Goal: Task Accomplishment & Management: Use online tool/utility

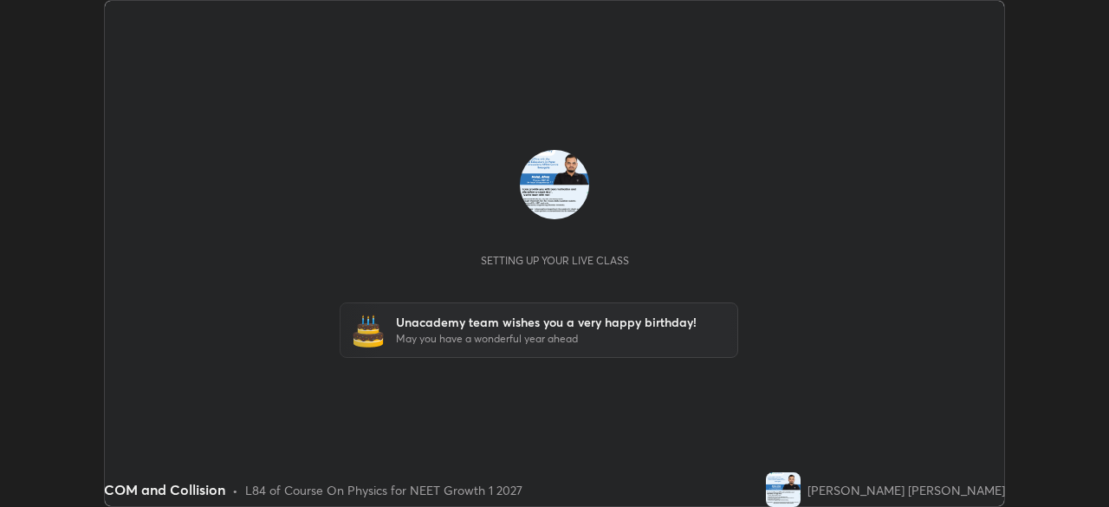
scroll to position [507, 1109]
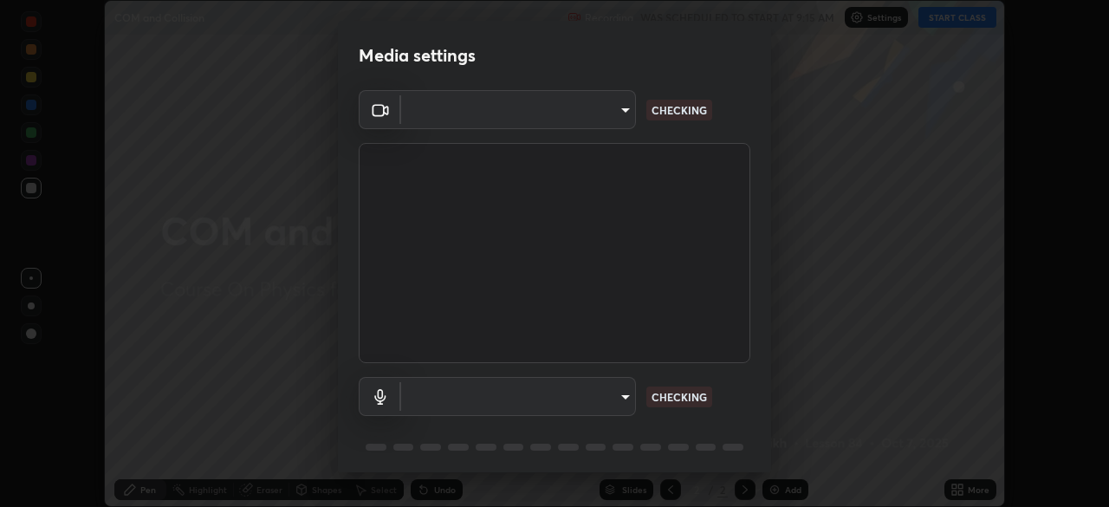
type input "5402053dac797fbd6203b9055fefd71c8703e877445e1219393e3e645ba4b0f2"
click at [494, 388] on body "Erase all COM and Collision Recording WAS SCHEDULED TO START AT 9:15 AM Setting…" at bounding box center [554, 253] width 1109 height 507
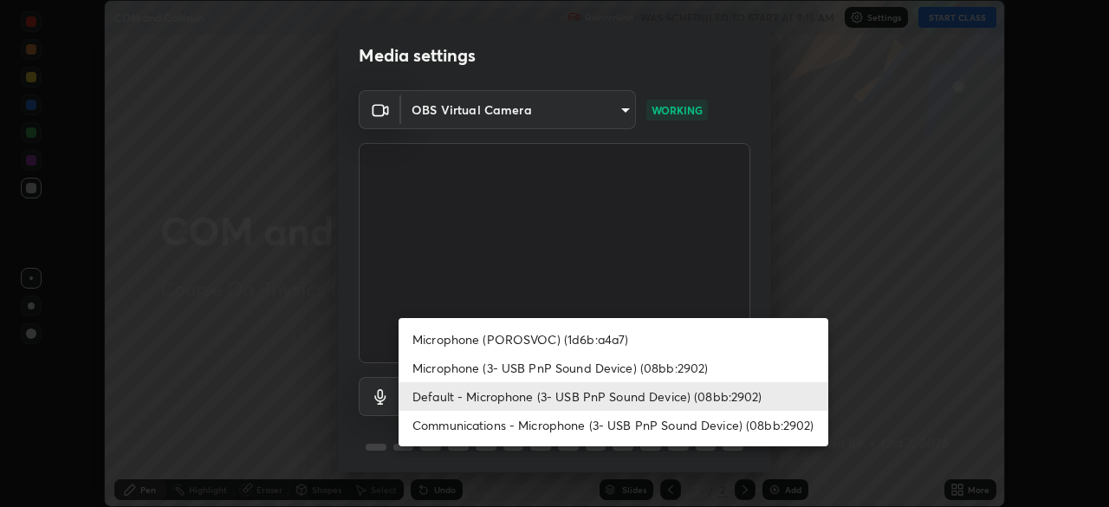
click at [699, 292] on div at bounding box center [554, 253] width 1109 height 507
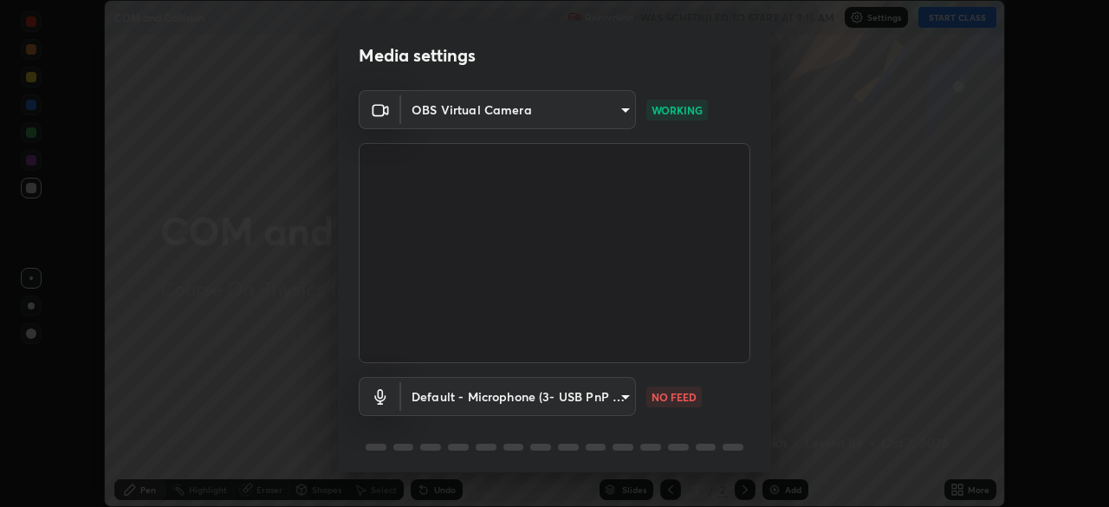
click at [595, 396] on body "Erase all COM and Collision Recording WAS SCHEDULED TO START AT 9:15 AM Setting…" at bounding box center [554, 253] width 1109 height 507
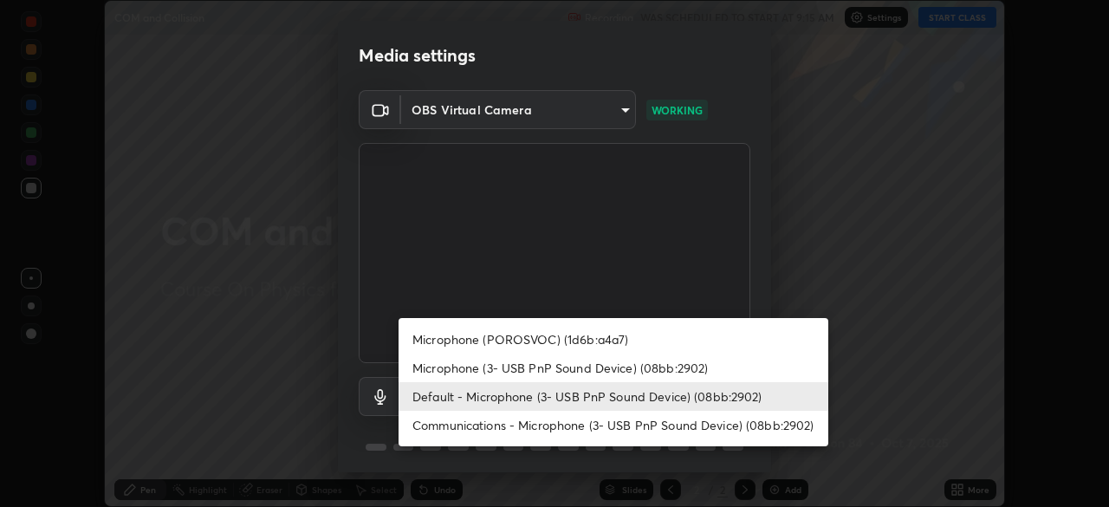
click at [610, 364] on li "Microphone (3- USB PnP Sound Device) (08bb:2902)" at bounding box center [614, 368] width 430 height 29
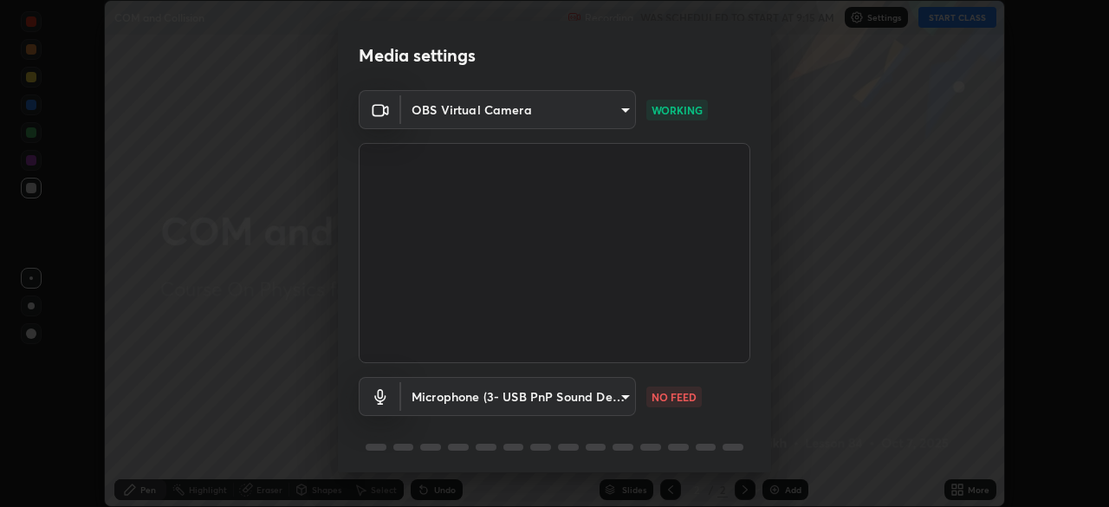
type input "a3a3097e40d18425eb5f5ea4a7a0b0ef9c34029afdfcc8a89851ecbf290cf957"
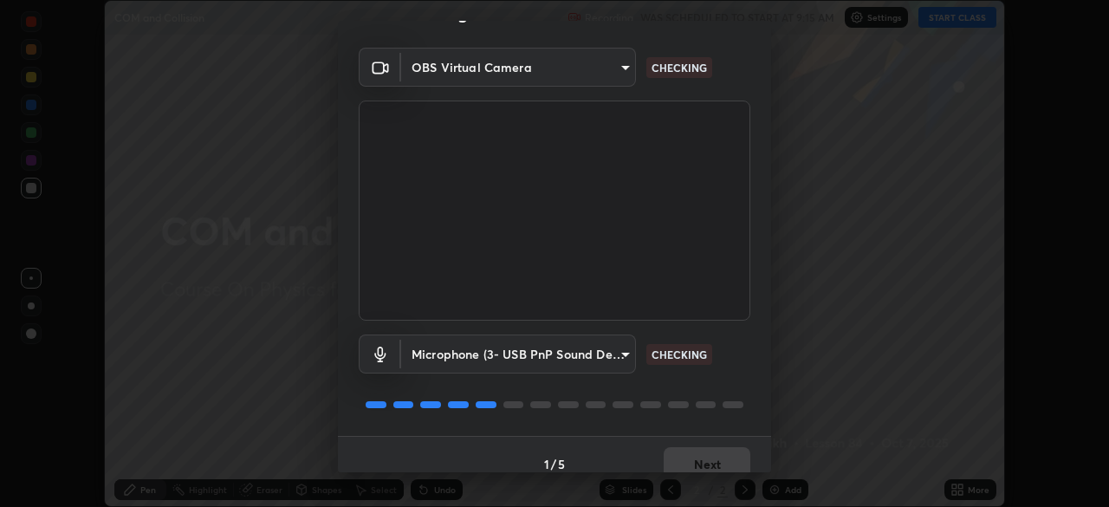
scroll to position [62, 0]
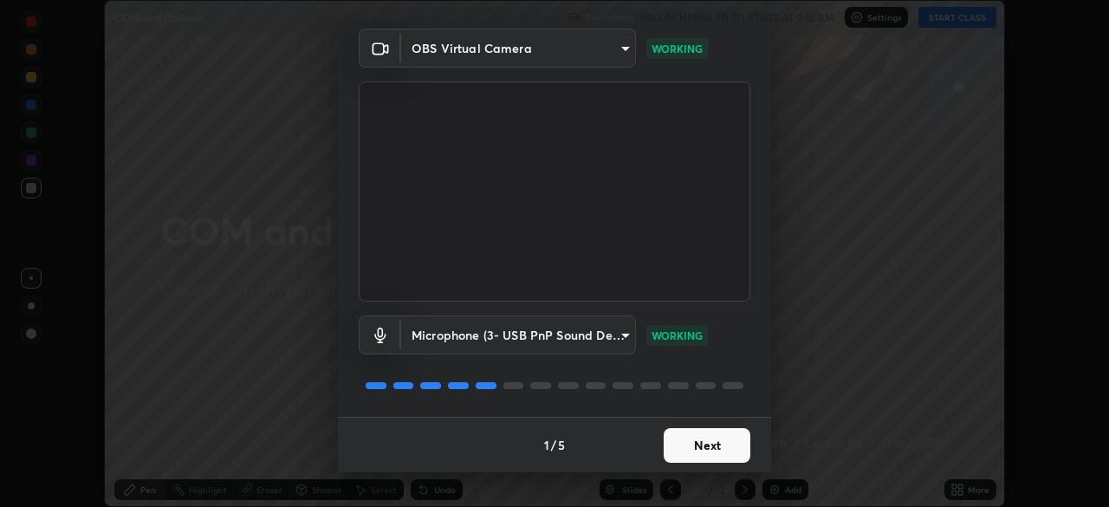
click at [698, 445] on button "Next" at bounding box center [707, 445] width 87 height 35
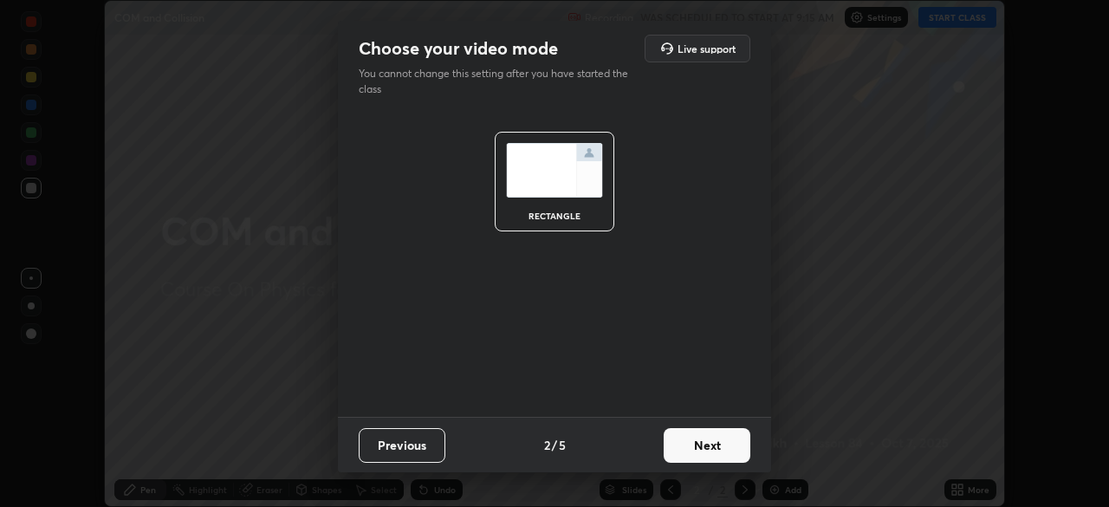
click at [706, 445] on button "Next" at bounding box center [707, 445] width 87 height 35
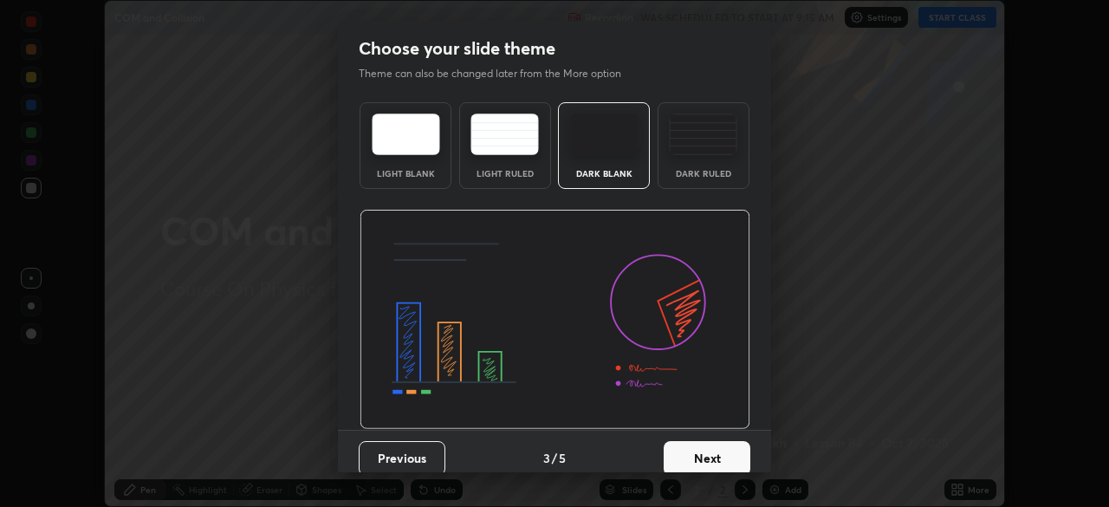
click at [719, 450] on button "Next" at bounding box center [707, 458] width 87 height 35
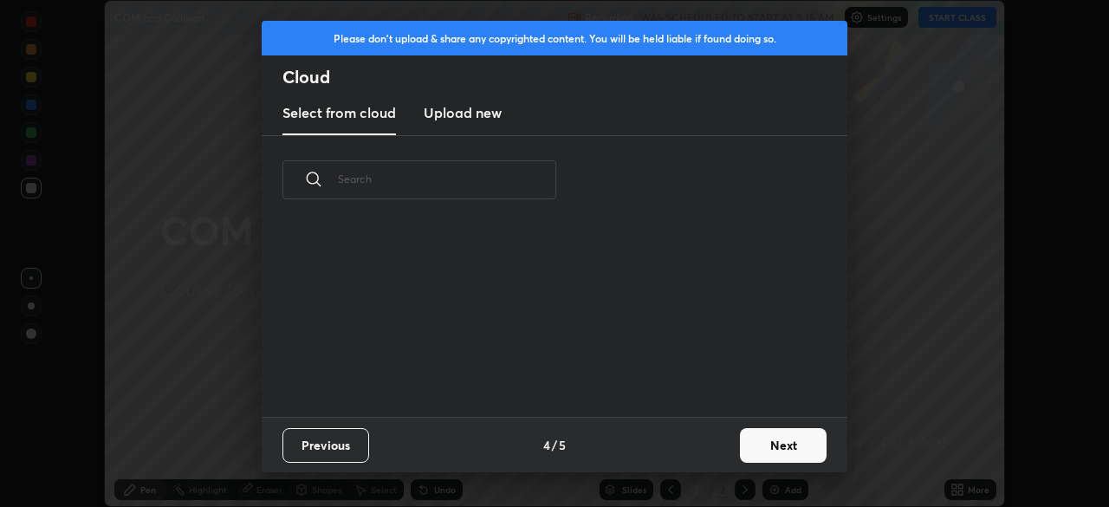
click at [774, 452] on button "Next" at bounding box center [783, 445] width 87 height 35
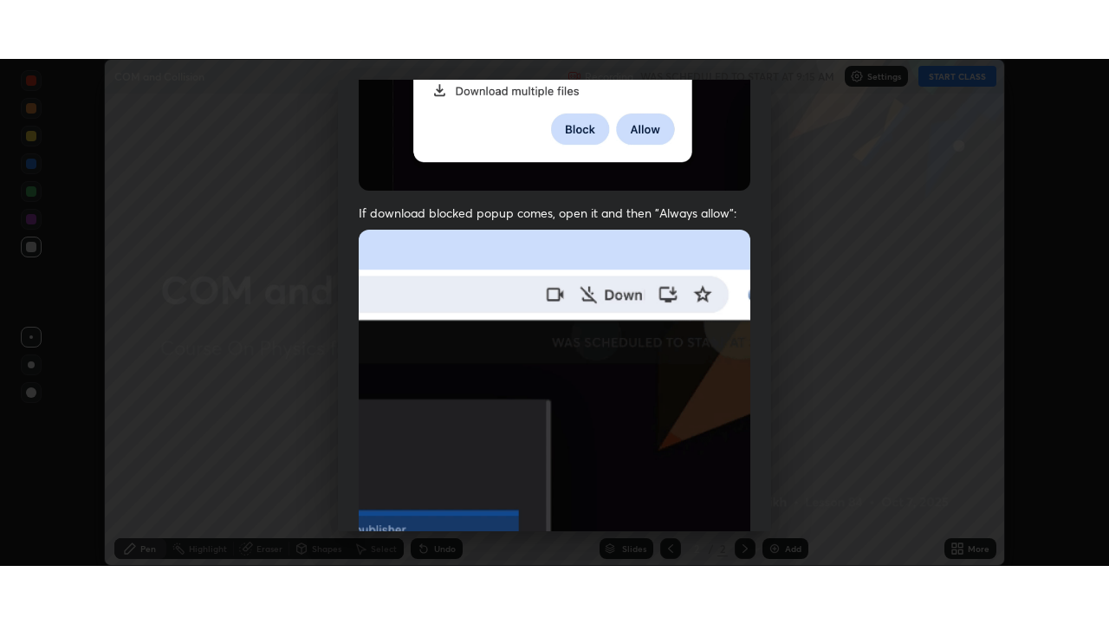
scroll to position [415, 0]
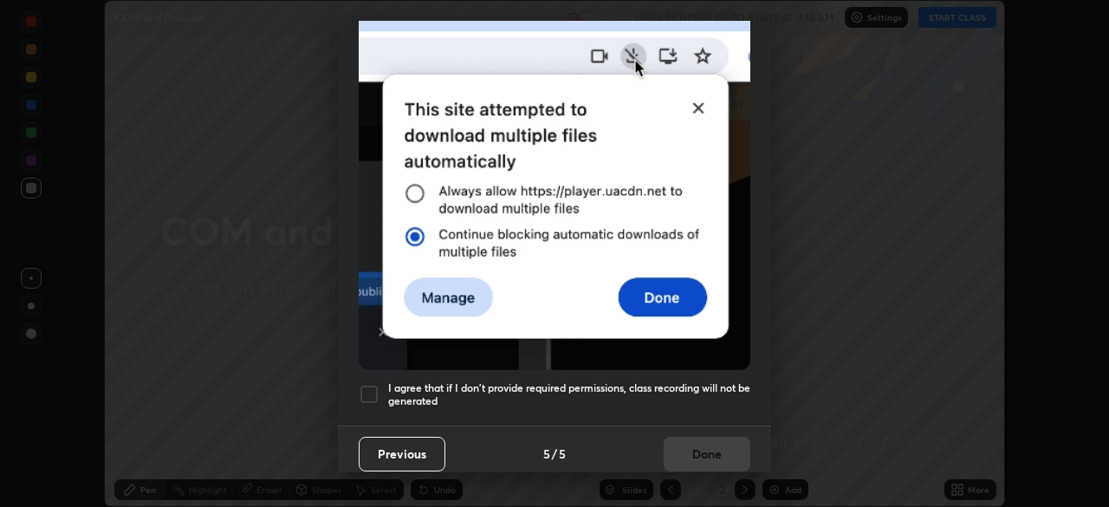
click at [372, 384] on div at bounding box center [369, 394] width 21 height 21
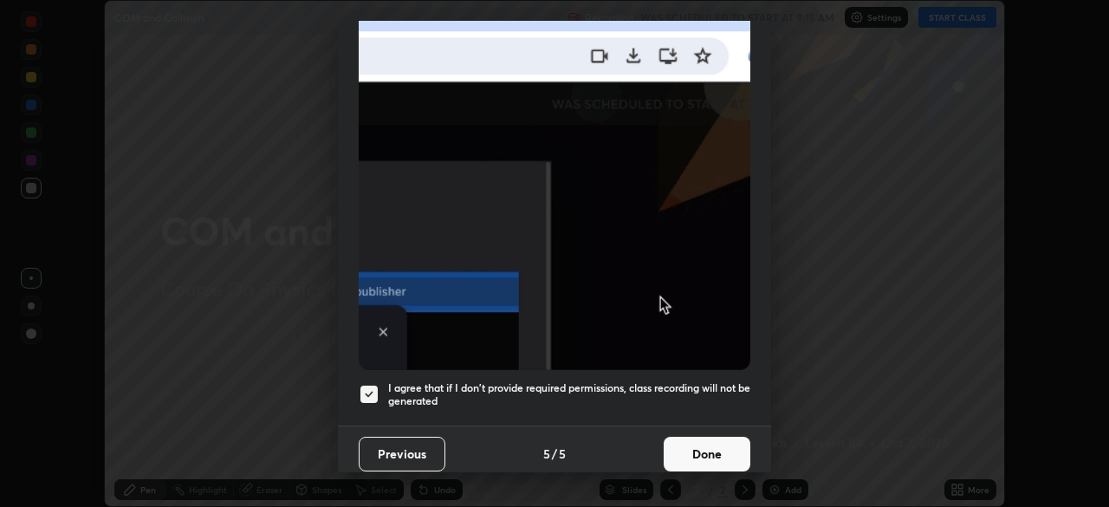
click at [723, 437] on button "Done" at bounding box center [707, 454] width 87 height 35
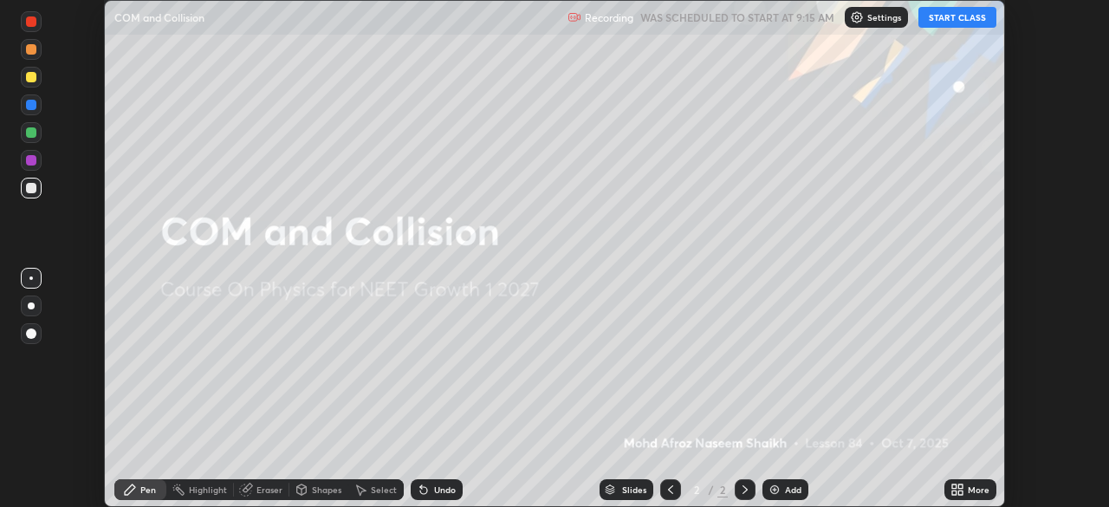
click at [953, 16] on button "START CLASS" at bounding box center [958, 17] width 78 height 21
click at [960, 487] on icon at bounding box center [961, 487] width 4 height 4
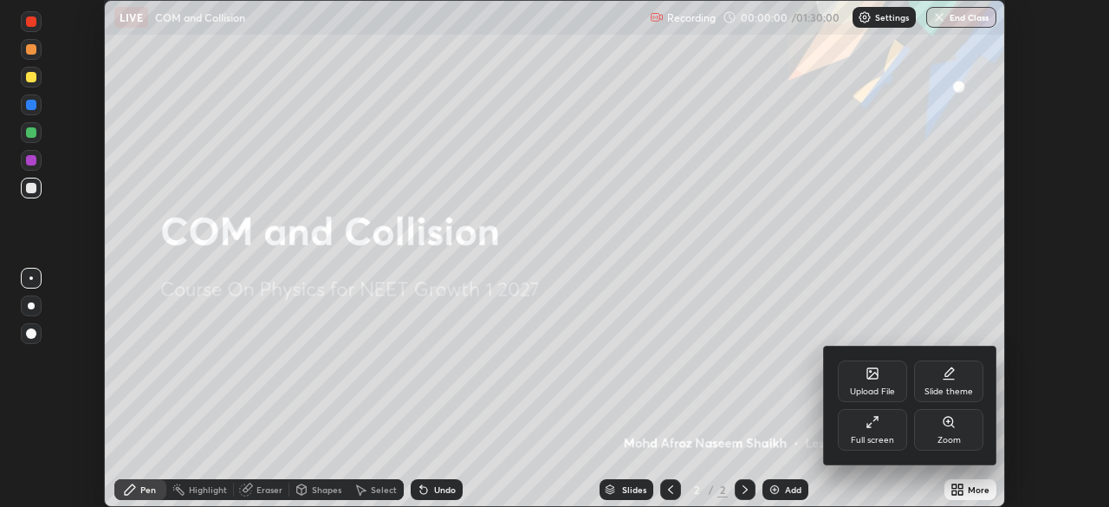
click at [863, 425] on div "Full screen" at bounding box center [872, 430] width 69 height 42
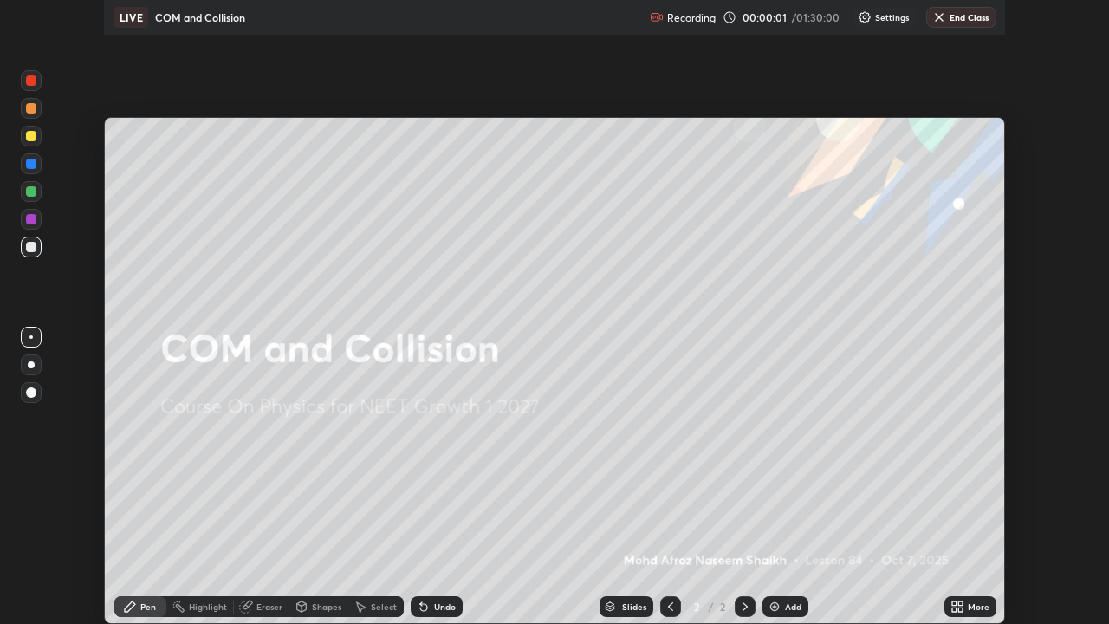
scroll to position [624, 1109]
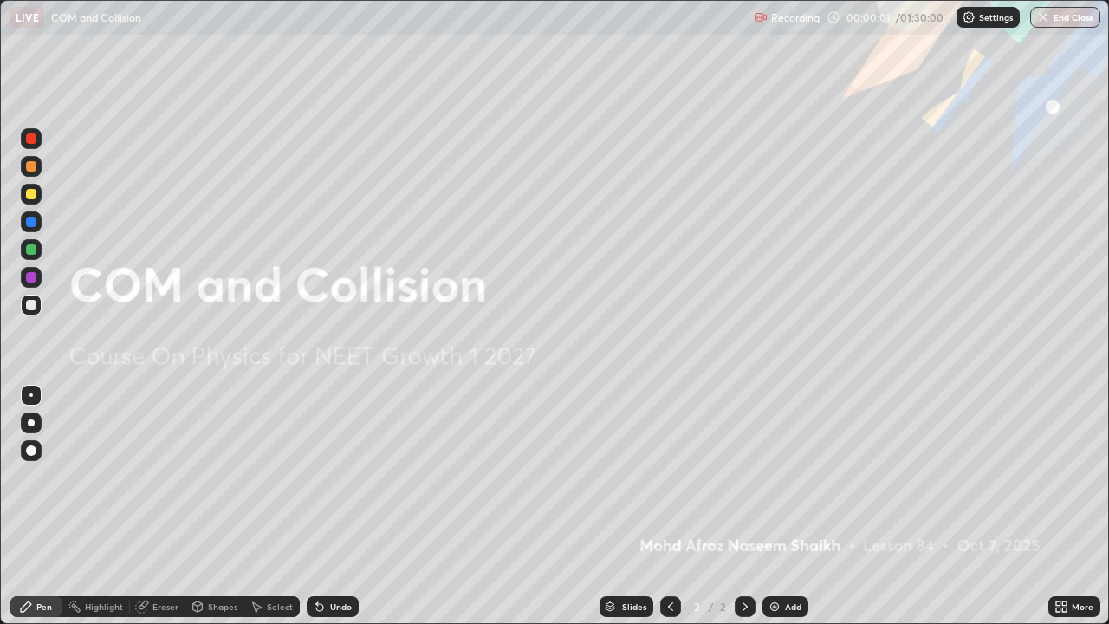
click at [781, 506] on div "Add" at bounding box center [786, 606] width 46 height 21
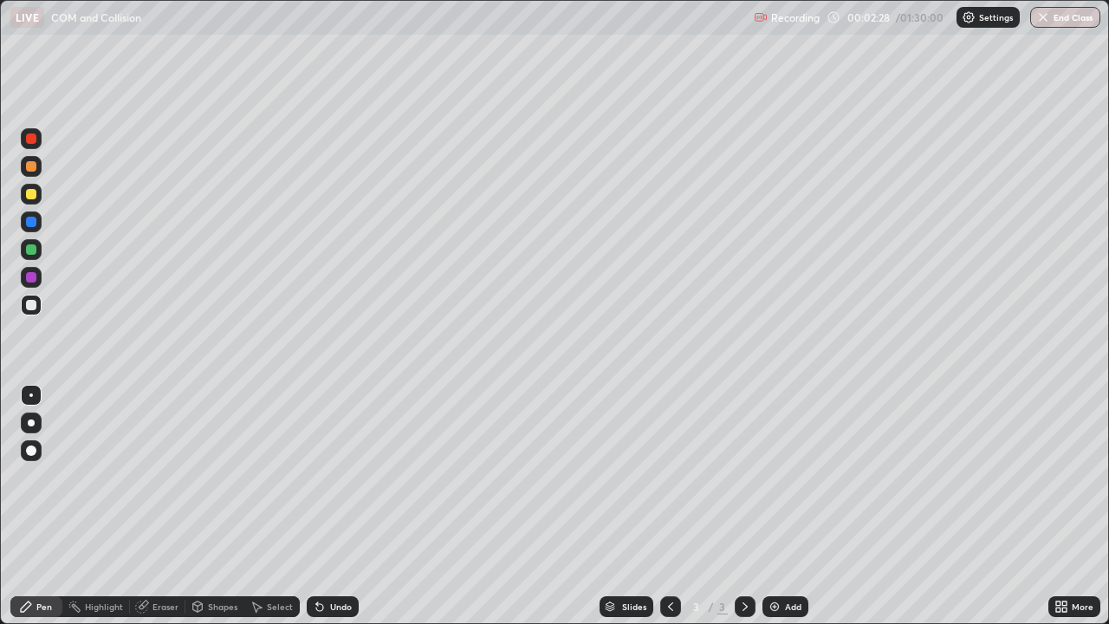
click at [29, 195] on div at bounding box center [31, 194] width 10 height 10
click at [32, 305] on div at bounding box center [31, 305] width 10 height 10
click at [41, 174] on div at bounding box center [31, 167] width 21 height 28
click at [29, 142] on div at bounding box center [31, 138] width 10 height 10
click at [316, 506] on icon at bounding box center [317, 603] width 2 height 2
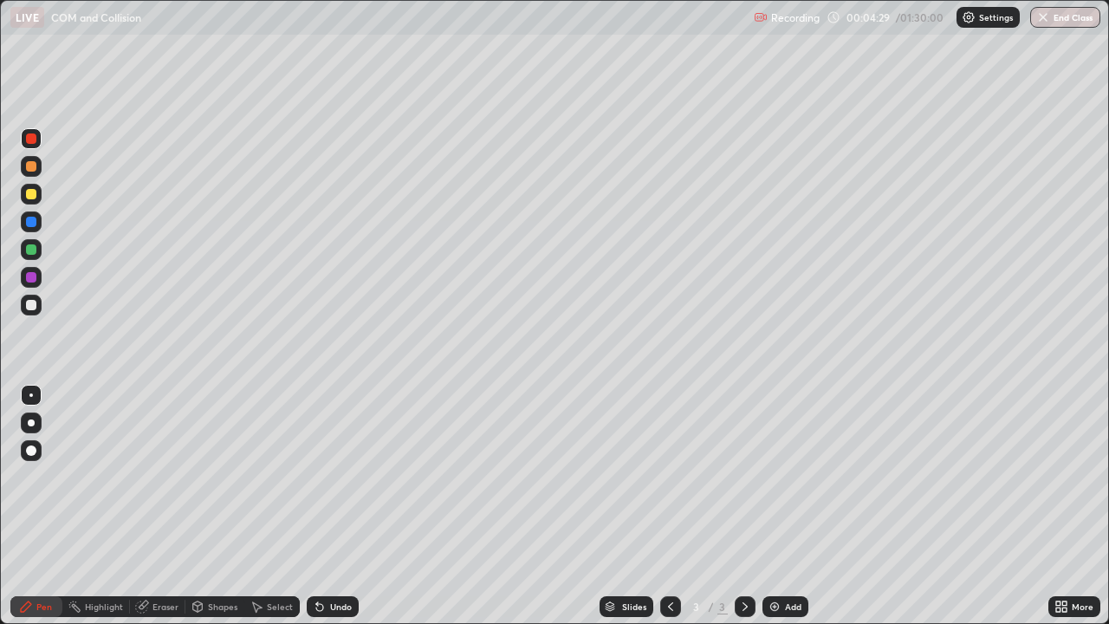
click at [32, 304] on div at bounding box center [31, 305] width 10 height 10
click at [30, 194] on div at bounding box center [31, 194] width 10 height 10
click at [28, 166] on div at bounding box center [31, 166] width 10 height 10
click at [276, 506] on div "Select" at bounding box center [280, 606] width 26 height 9
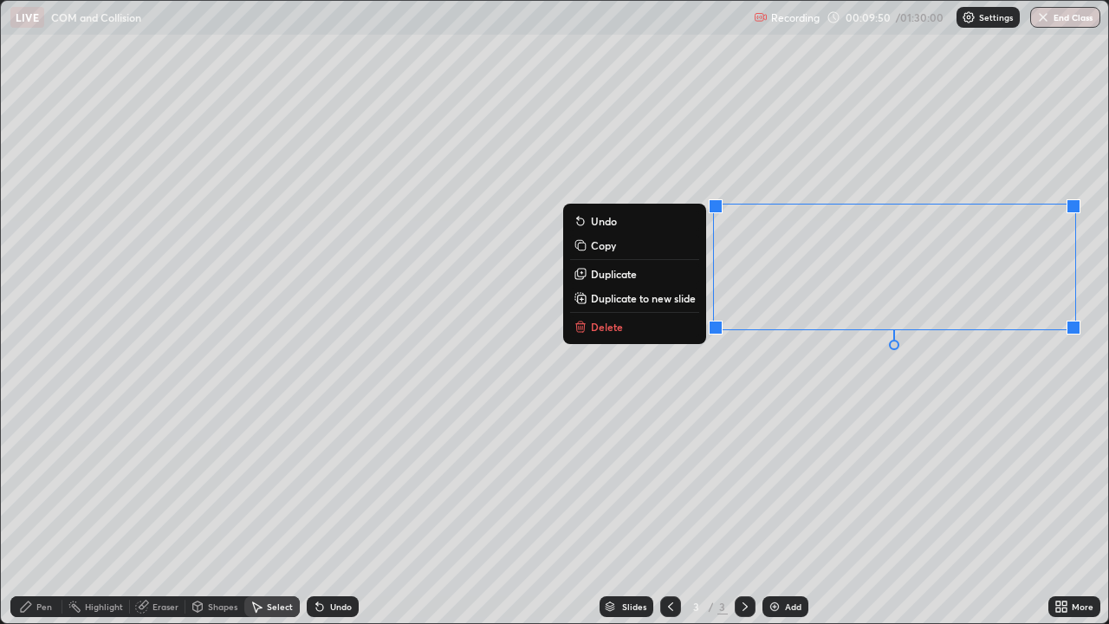
click at [617, 325] on p "Delete" at bounding box center [607, 327] width 32 height 14
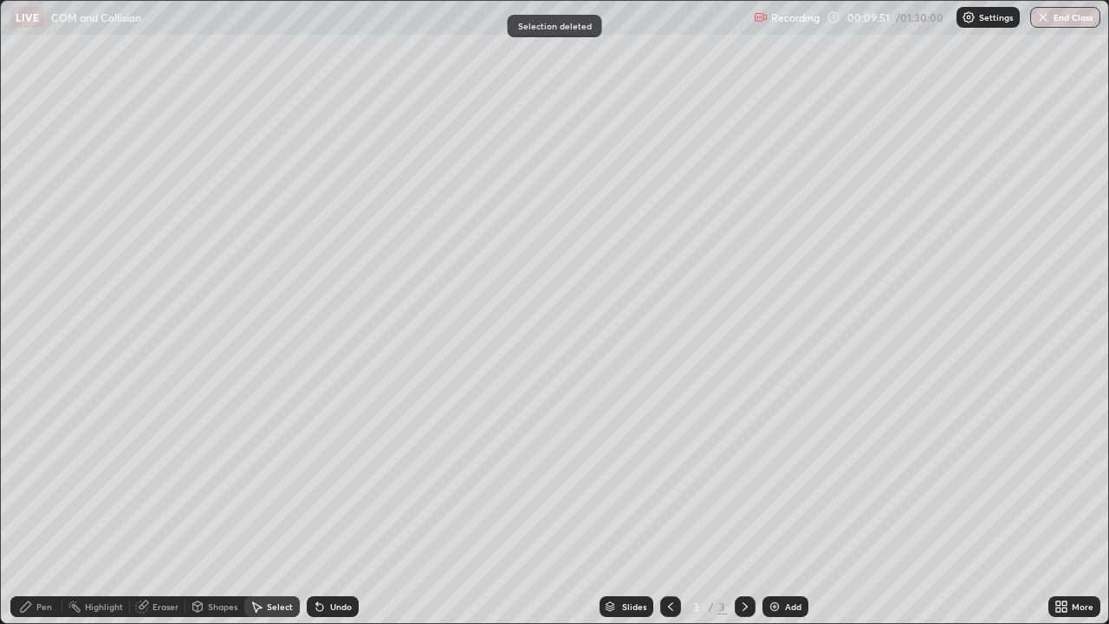
click at [46, 506] on div "Pen" at bounding box center [44, 606] width 16 height 9
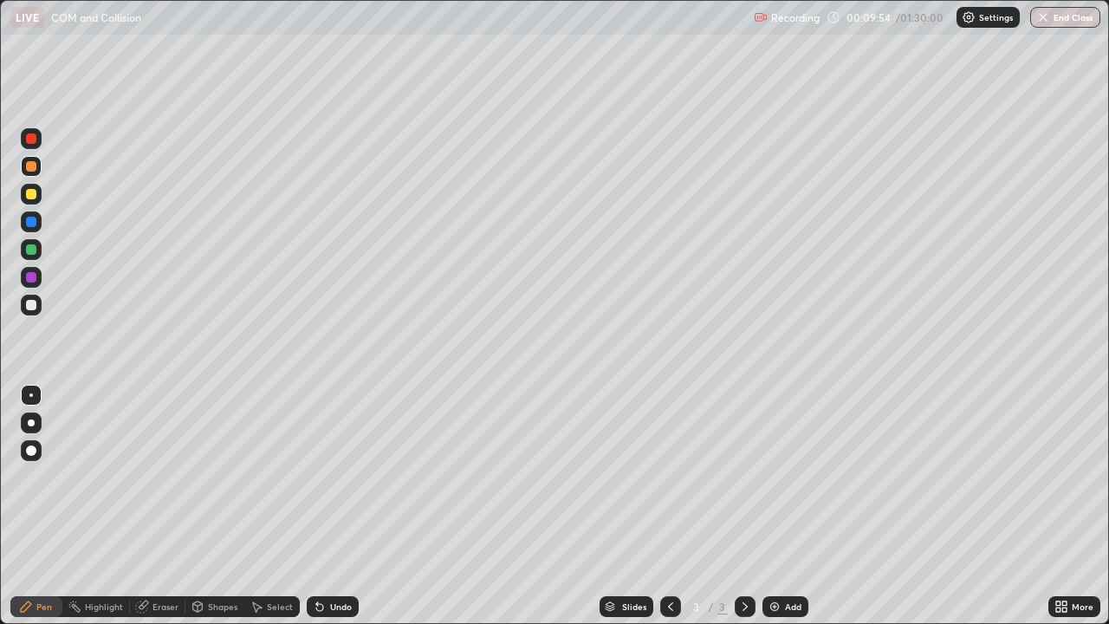
click at [158, 506] on div "Eraser" at bounding box center [166, 606] width 26 height 9
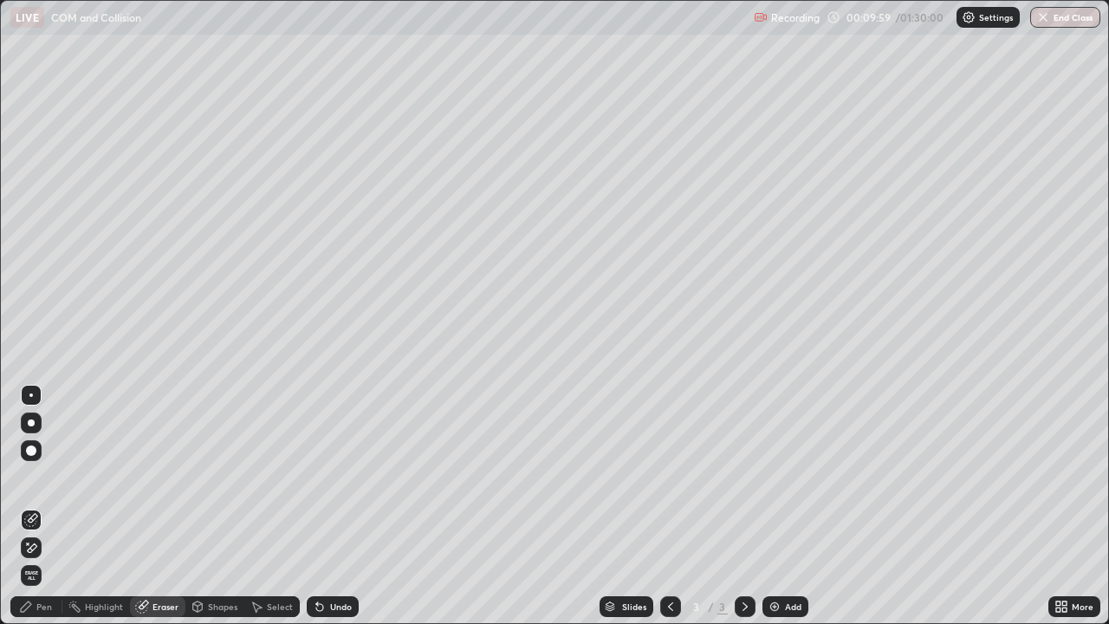
click at [39, 506] on div "Pen" at bounding box center [44, 606] width 16 height 9
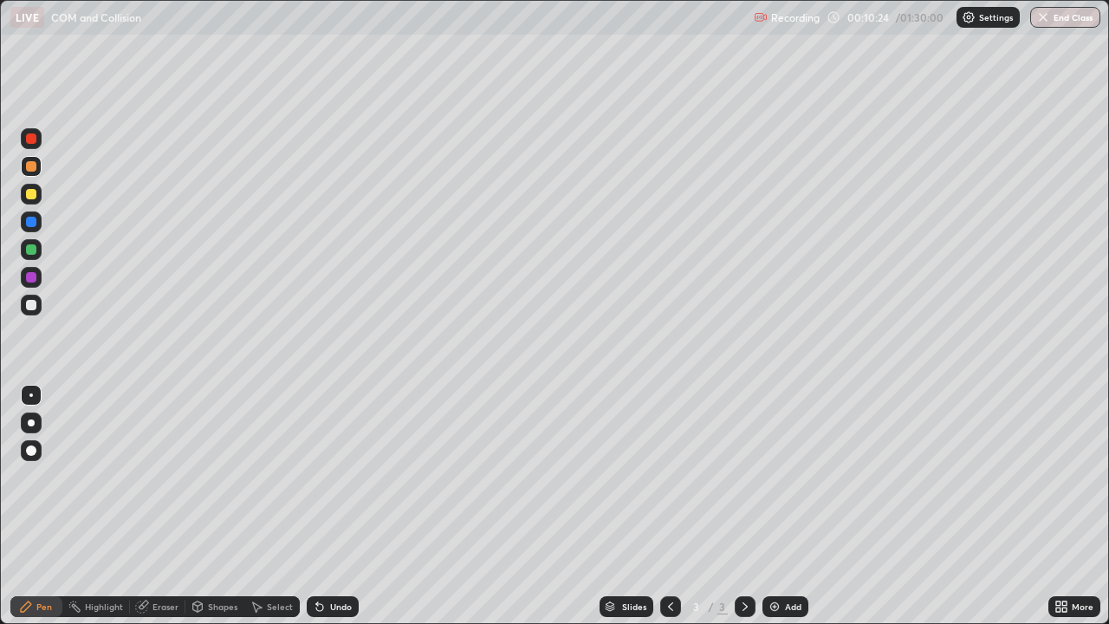
click at [36, 140] on div at bounding box center [31, 138] width 10 height 10
click at [775, 506] on img at bounding box center [775, 607] width 14 height 14
click at [27, 191] on div at bounding box center [31, 194] width 10 height 10
click at [32, 139] on div at bounding box center [31, 138] width 10 height 10
click at [774, 506] on img at bounding box center [775, 607] width 14 height 14
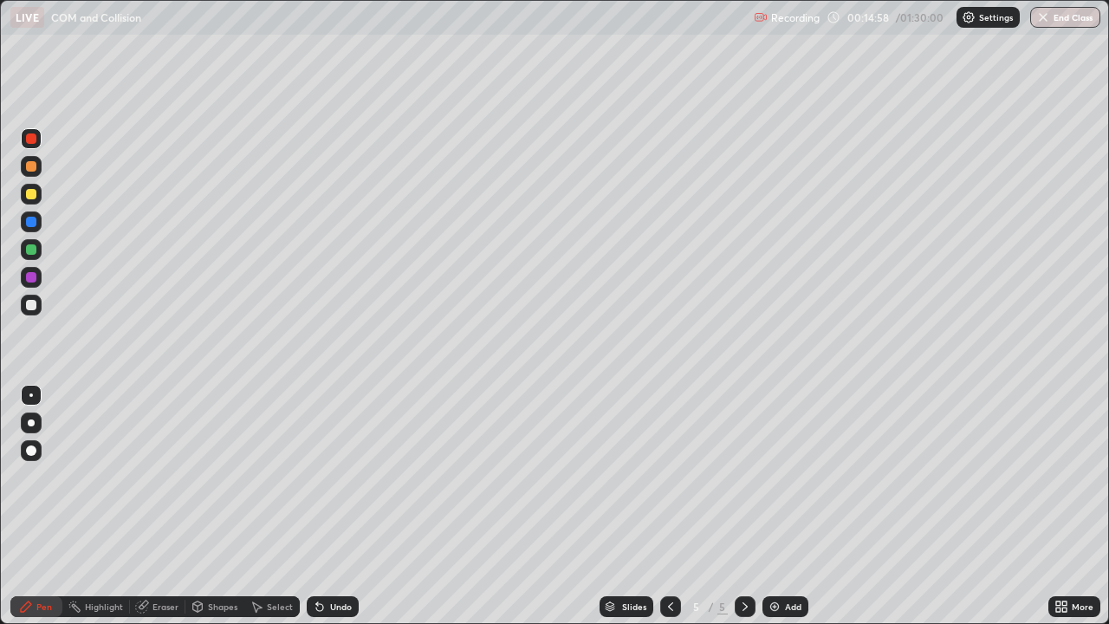
click at [32, 305] on div at bounding box center [31, 305] width 10 height 10
click at [35, 146] on div at bounding box center [31, 138] width 21 height 21
click at [35, 195] on div at bounding box center [31, 194] width 10 height 10
click at [24, 303] on div at bounding box center [31, 305] width 21 height 21
click at [29, 140] on div at bounding box center [31, 138] width 10 height 10
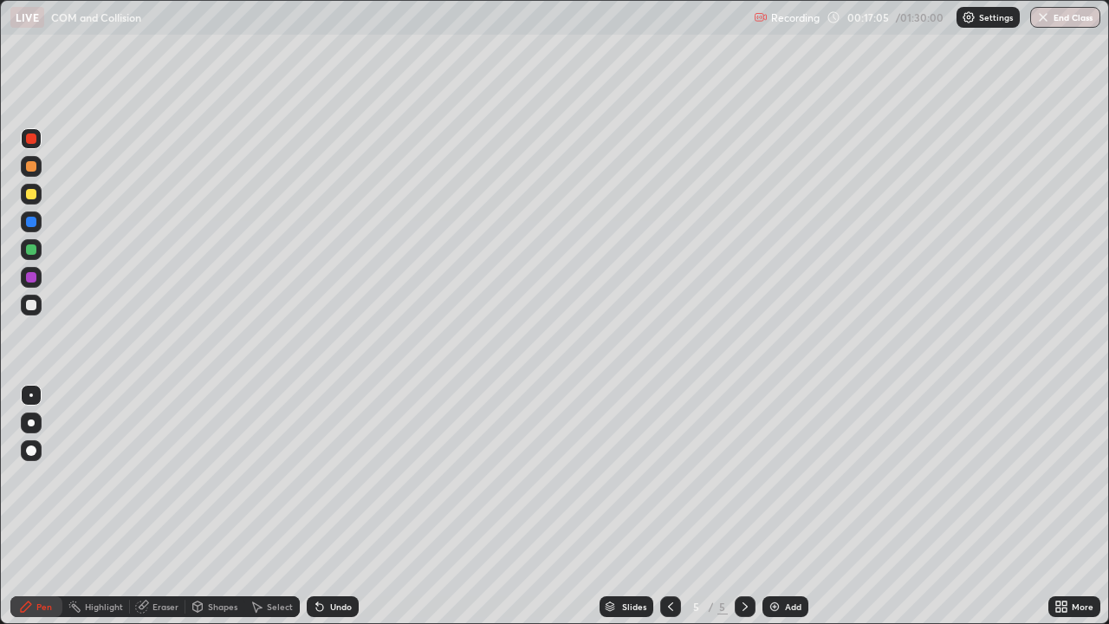
click at [33, 301] on div at bounding box center [31, 305] width 10 height 10
click at [31, 137] on div at bounding box center [31, 138] width 10 height 10
click at [771, 506] on img at bounding box center [775, 607] width 14 height 14
click at [663, 506] on div at bounding box center [670, 606] width 21 height 21
click at [744, 506] on icon at bounding box center [745, 607] width 14 height 14
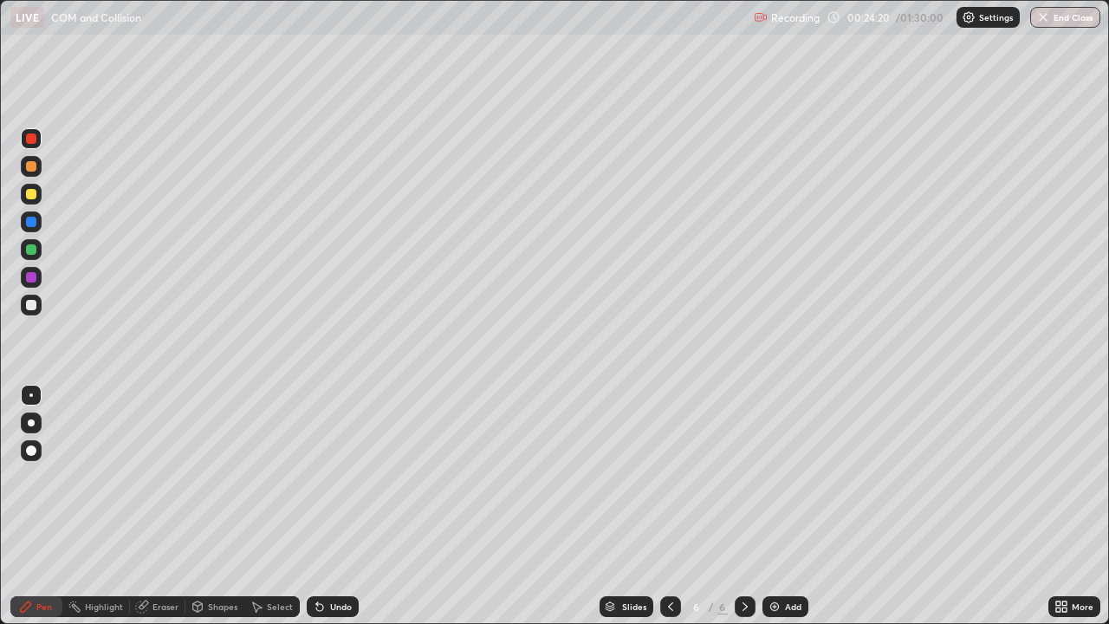
click at [31, 301] on div at bounding box center [31, 305] width 10 height 10
click at [31, 421] on div at bounding box center [31, 423] width 7 height 7
click at [317, 506] on icon at bounding box center [319, 607] width 7 height 7
click at [36, 140] on div at bounding box center [31, 138] width 10 height 10
click at [33, 192] on div at bounding box center [31, 194] width 10 height 10
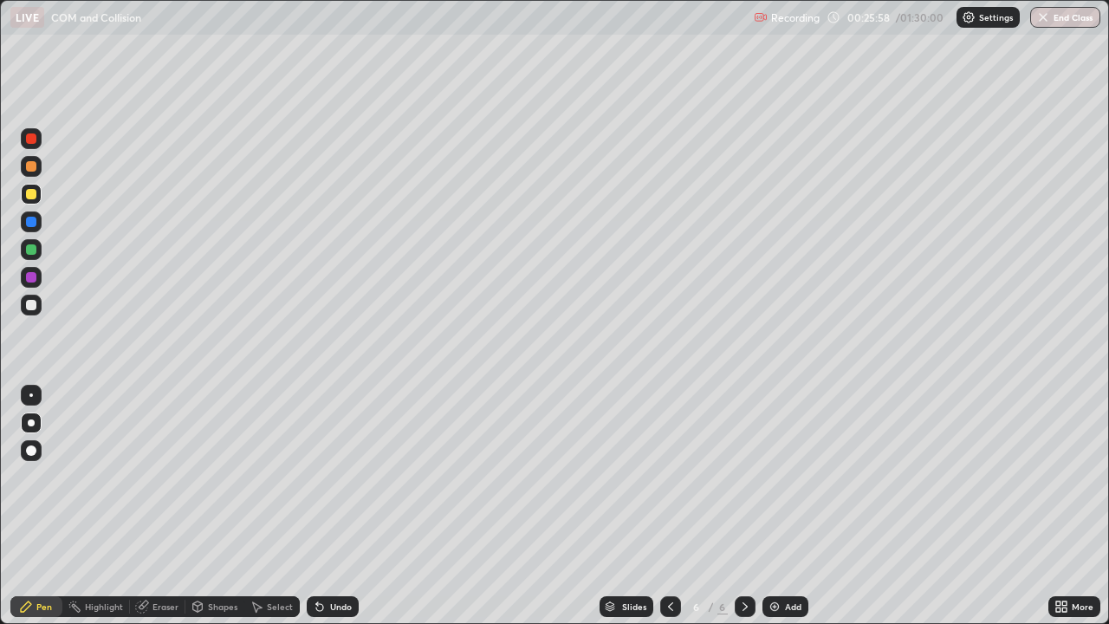
click at [33, 302] on div at bounding box center [31, 305] width 10 height 10
click at [31, 198] on div at bounding box center [31, 194] width 10 height 10
click at [31, 172] on div at bounding box center [31, 166] width 21 height 21
click at [27, 185] on div at bounding box center [31, 194] width 21 height 21
click at [29, 166] on div at bounding box center [31, 166] width 10 height 10
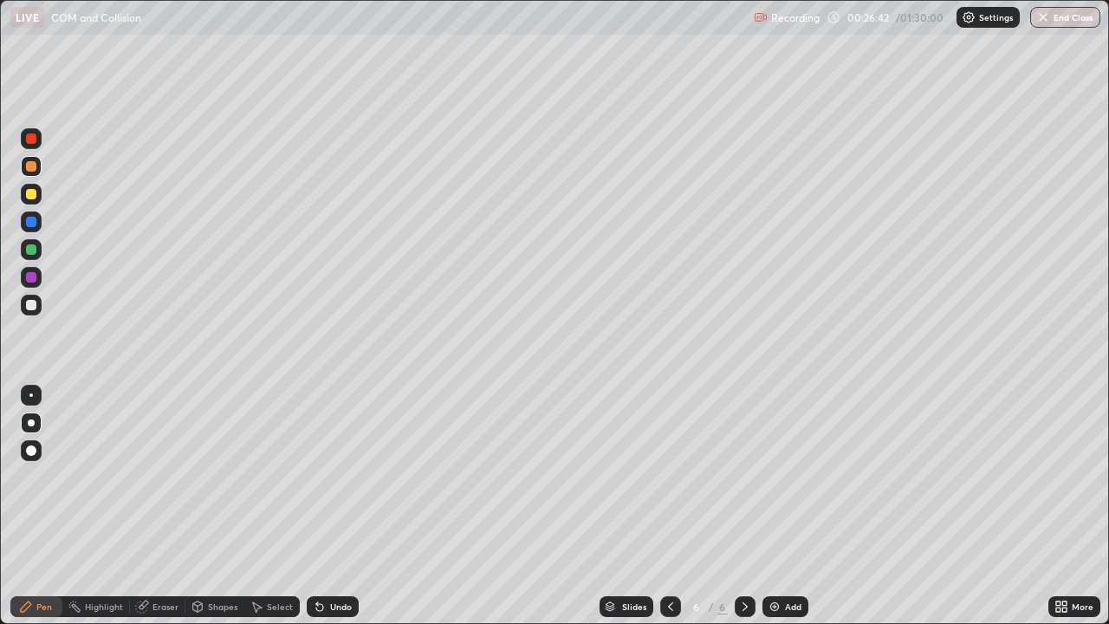
click at [330, 506] on div "Undo" at bounding box center [341, 606] width 22 height 9
click at [770, 506] on img at bounding box center [775, 607] width 14 height 14
click at [672, 506] on div at bounding box center [670, 606] width 21 height 21
click at [744, 506] on icon at bounding box center [745, 607] width 14 height 14
click at [31, 167] on div at bounding box center [31, 166] width 10 height 10
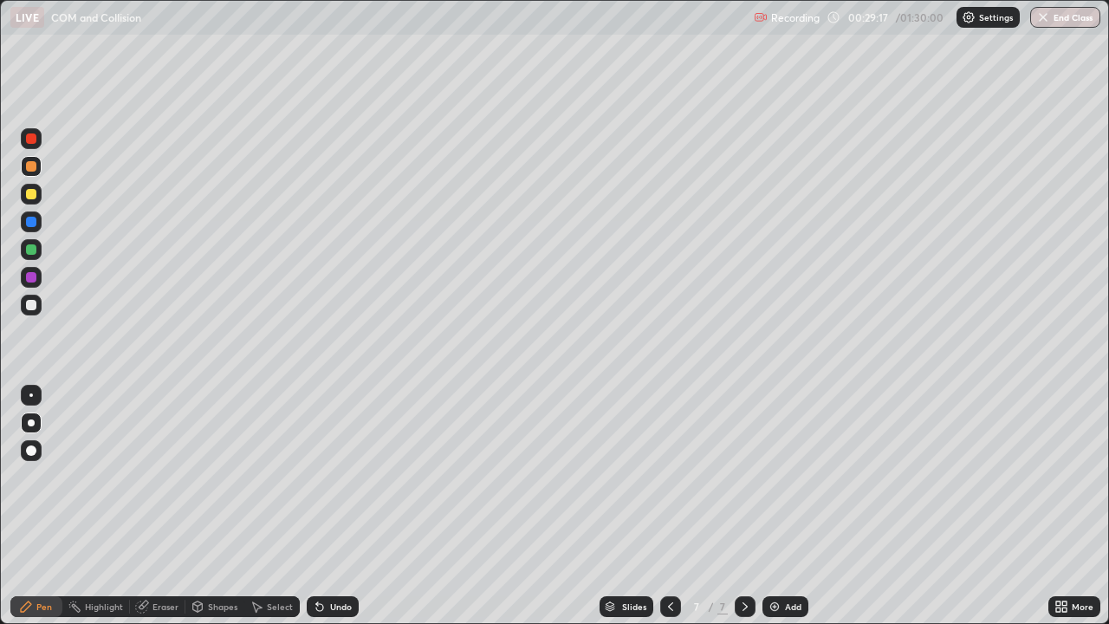
click at [31, 196] on div at bounding box center [31, 194] width 10 height 10
click at [29, 138] on div at bounding box center [31, 138] width 10 height 10
click at [32, 194] on div at bounding box center [31, 194] width 10 height 10
click at [32, 139] on div at bounding box center [31, 138] width 10 height 10
click at [29, 303] on div at bounding box center [31, 305] width 10 height 10
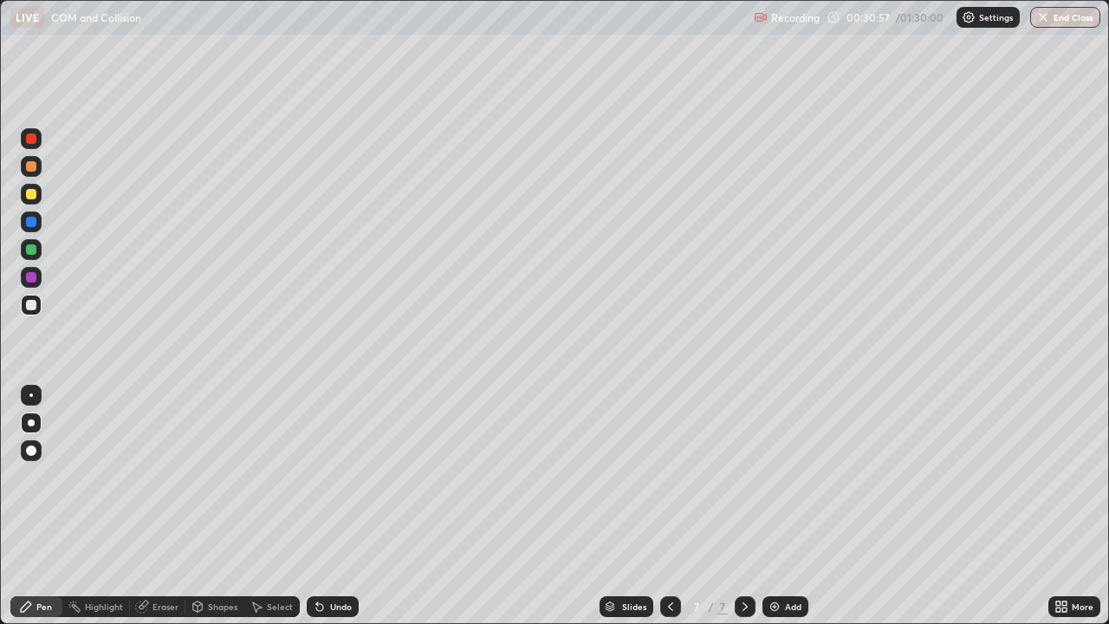
click at [780, 506] on img at bounding box center [775, 607] width 14 height 14
click at [30, 167] on div at bounding box center [31, 166] width 10 height 10
click at [31, 309] on div at bounding box center [31, 305] width 10 height 10
click at [33, 140] on div at bounding box center [31, 138] width 10 height 10
click at [666, 506] on icon at bounding box center [671, 607] width 14 height 14
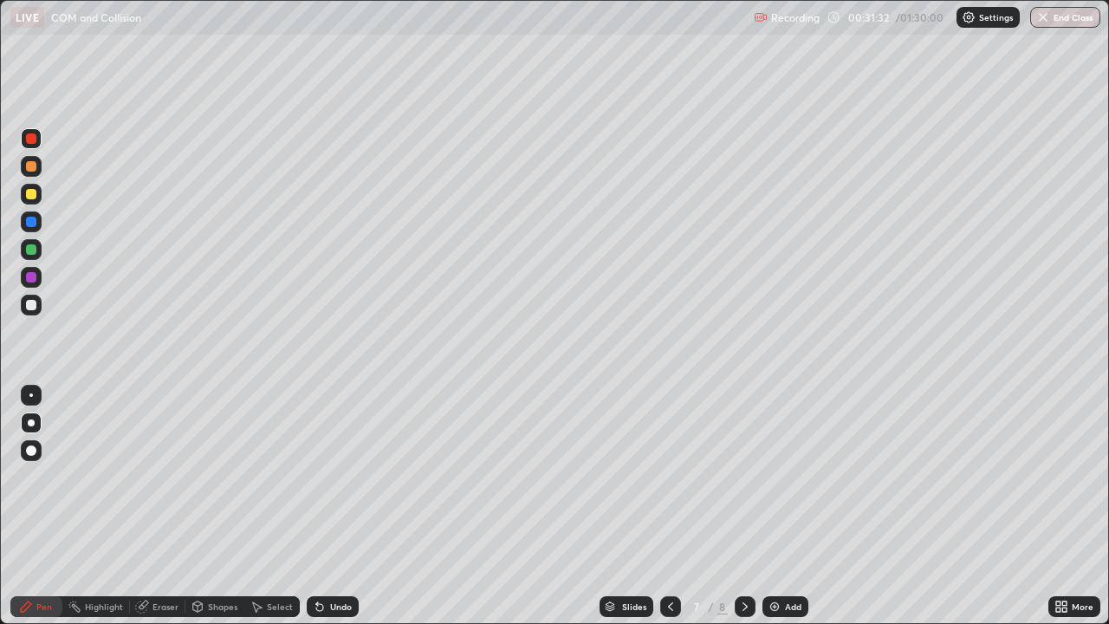
click at [669, 506] on icon at bounding box center [670, 606] width 5 height 9
click at [668, 506] on div at bounding box center [670, 606] width 21 height 35
click at [744, 506] on icon at bounding box center [745, 607] width 14 height 14
click at [752, 506] on div at bounding box center [745, 606] width 21 height 21
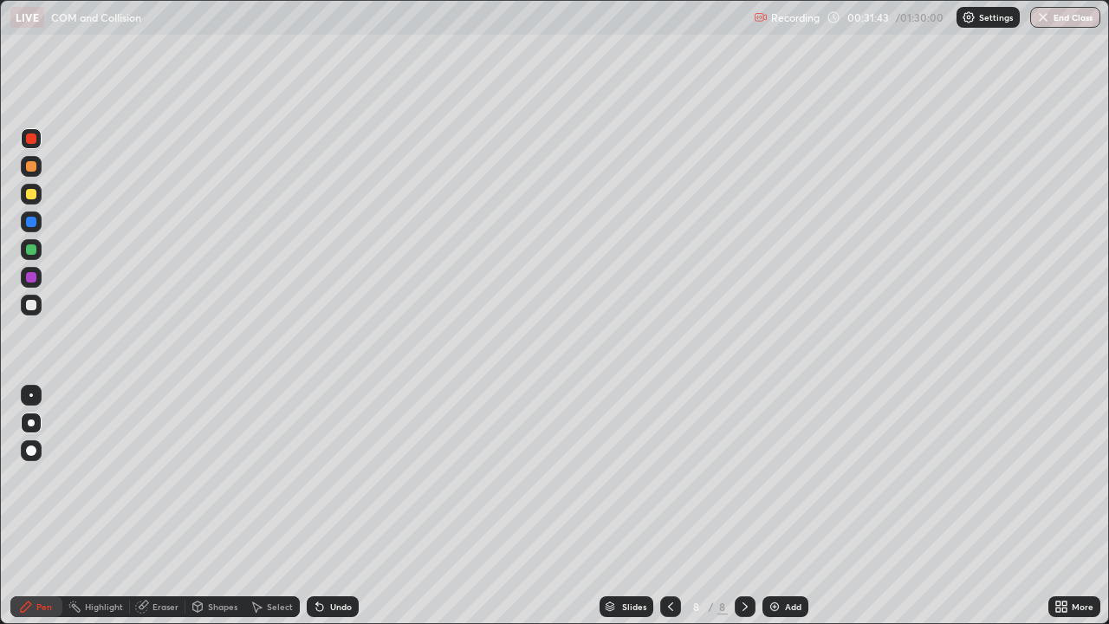
click at [22, 170] on div at bounding box center [31, 166] width 21 height 21
click at [33, 306] on div at bounding box center [31, 305] width 10 height 10
click at [32, 140] on div at bounding box center [31, 138] width 10 height 10
click at [316, 506] on icon at bounding box center [319, 607] width 7 height 7
click at [316, 506] on icon at bounding box center [317, 603] width 2 height 2
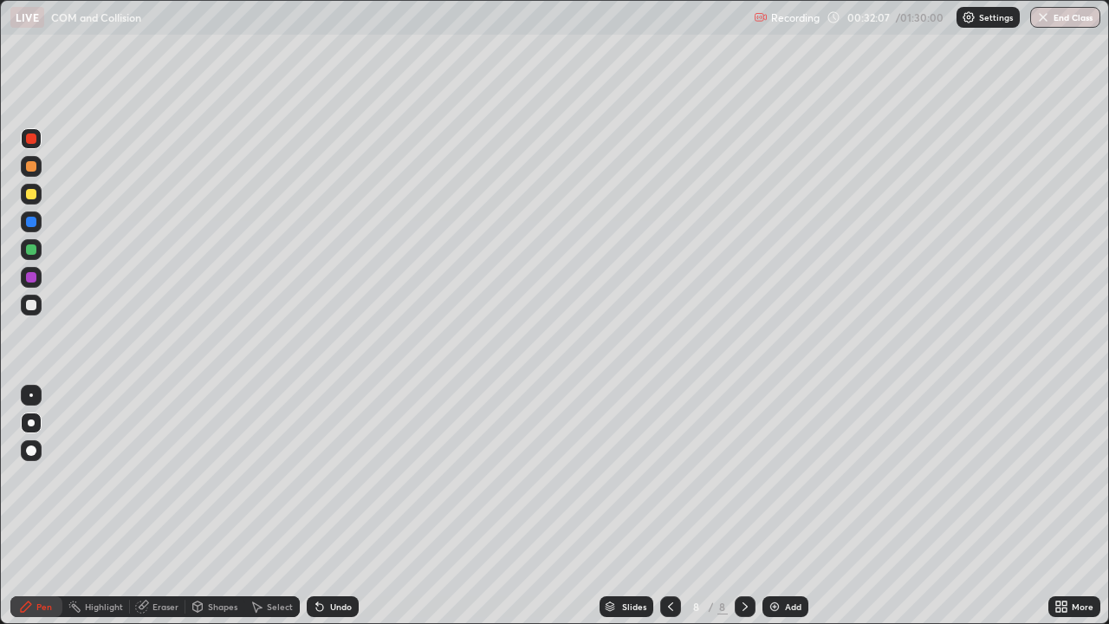
click at [201, 506] on icon at bounding box center [198, 605] width 10 height 3
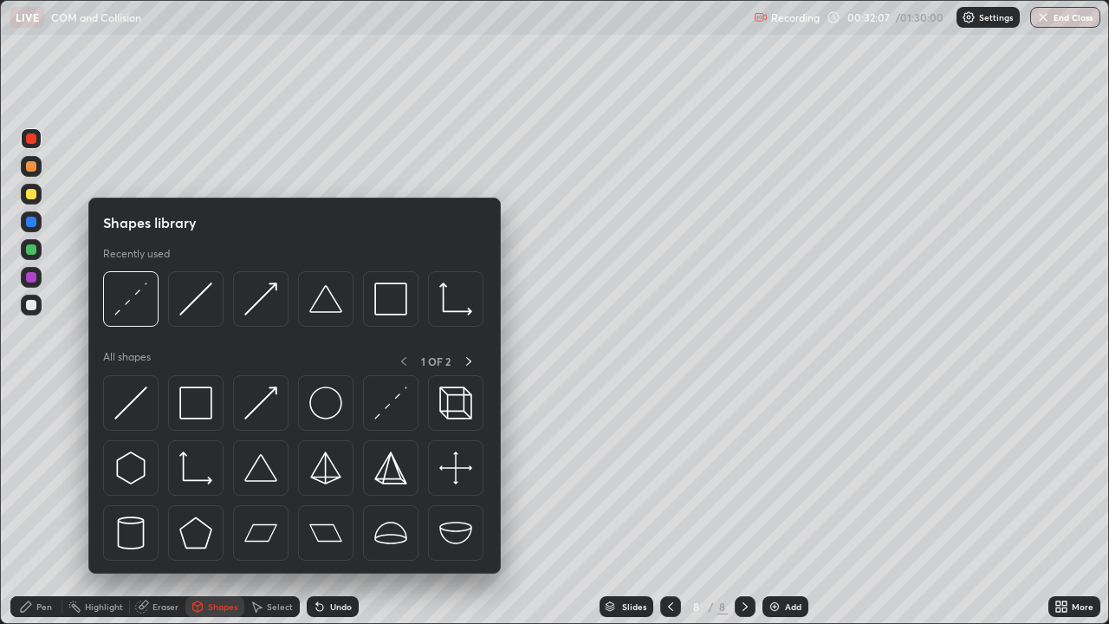
click at [166, 506] on div "Eraser" at bounding box center [166, 606] width 26 height 9
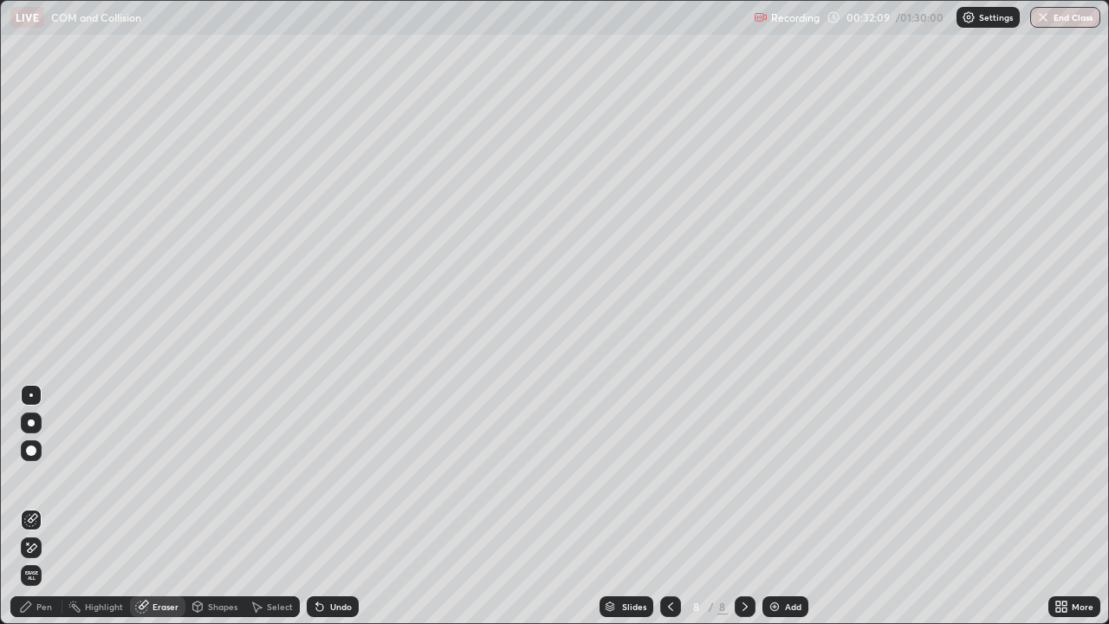
click at [45, 506] on div "Pen" at bounding box center [44, 606] width 16 height 9
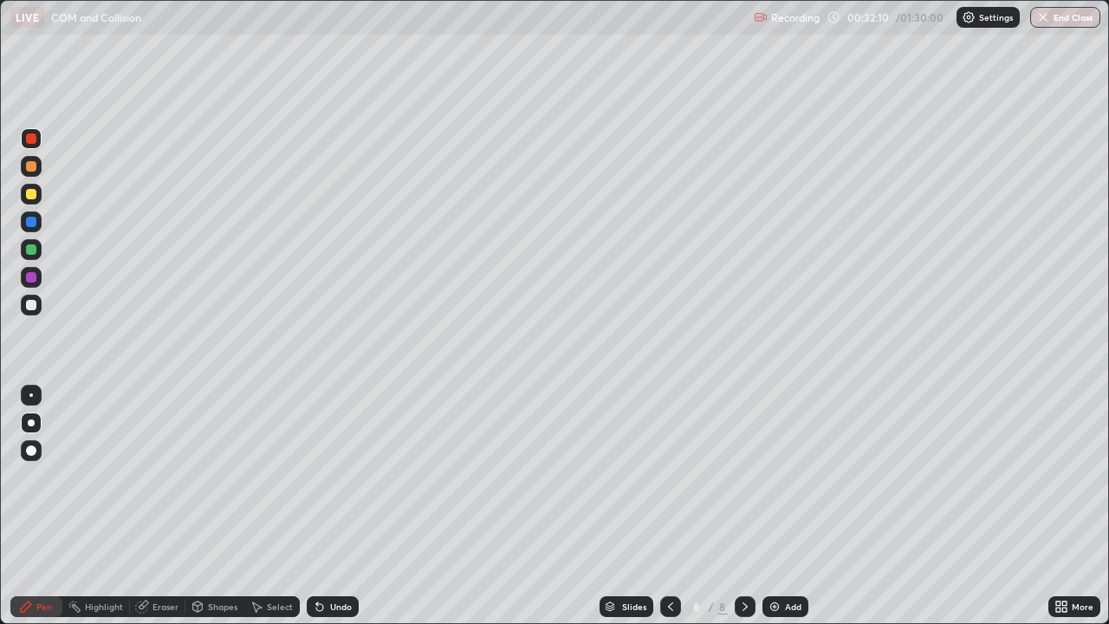
click at [29, 304] on div at bounding box center [31, 305] width 10 height 10
click at [30, 164] on div at bounding box center [31, 166] width 10 height 10
click at [150, 506] on div "Eraser" at bounding box center [157, 606] width 55 height 21
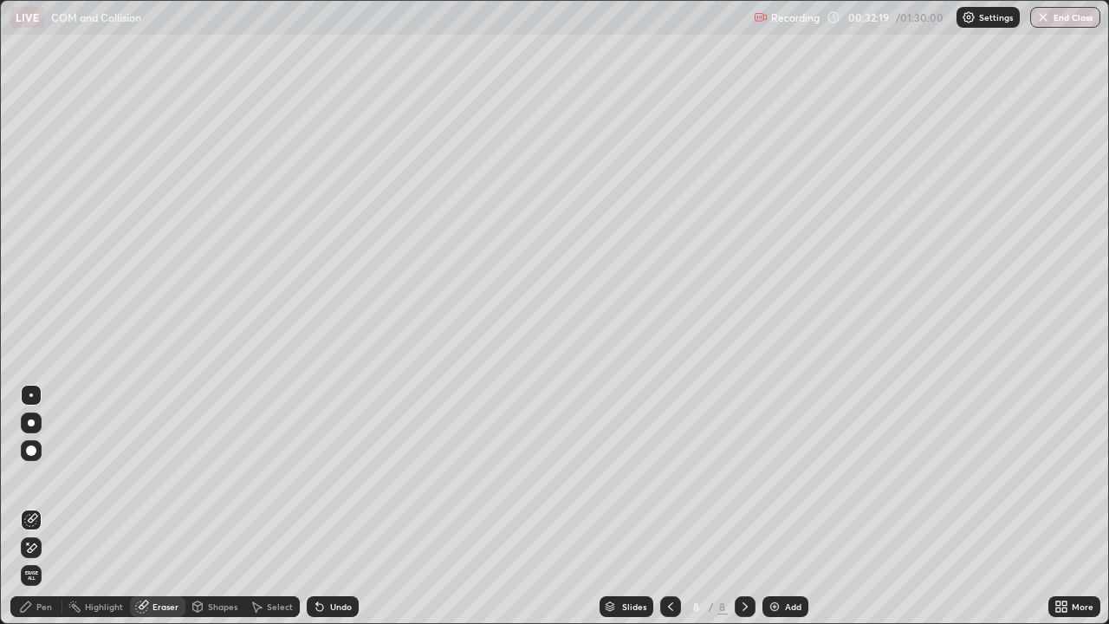
click at [61, 506] on div "Pen" at bounding box center [36, 606] width 52 height 21
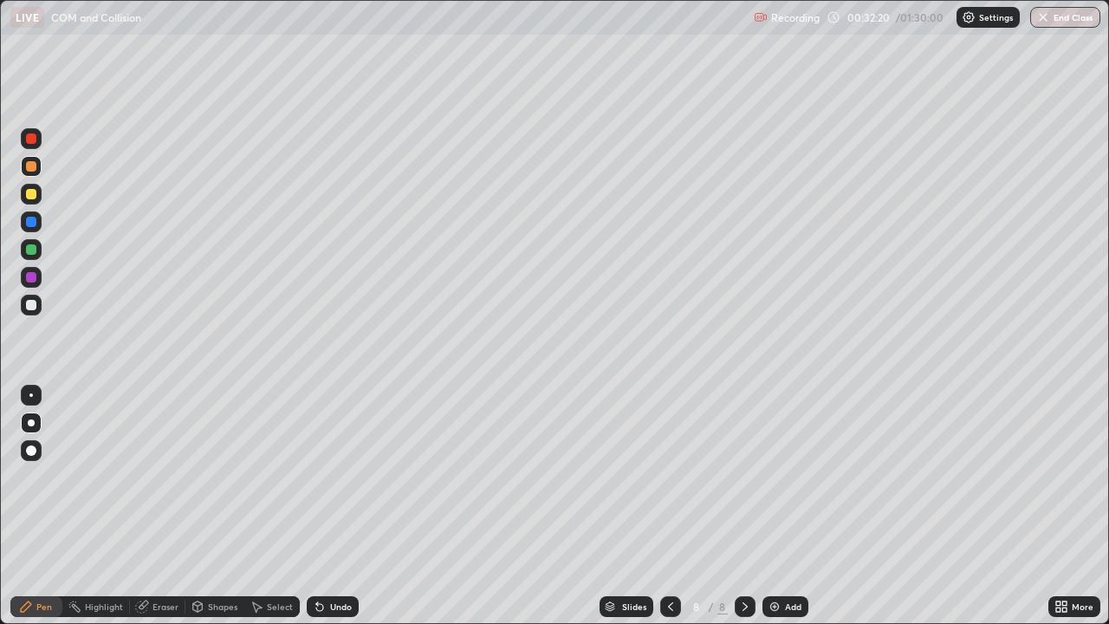
click at [46, 506] on div "Pen" at bounding box center [36, 606] width 52 height 21
click at [32, 301] on div at bounding box center [31, 305] width 10 height 10
click at [29, 272] on div at bounding box center [31, 277] width 10 height 10
click at [29, 307] on div at bounding box center [31, 305] width 10 height 10
click at [32, 250] on div at bounding box center [31, 249] width 10 height 10
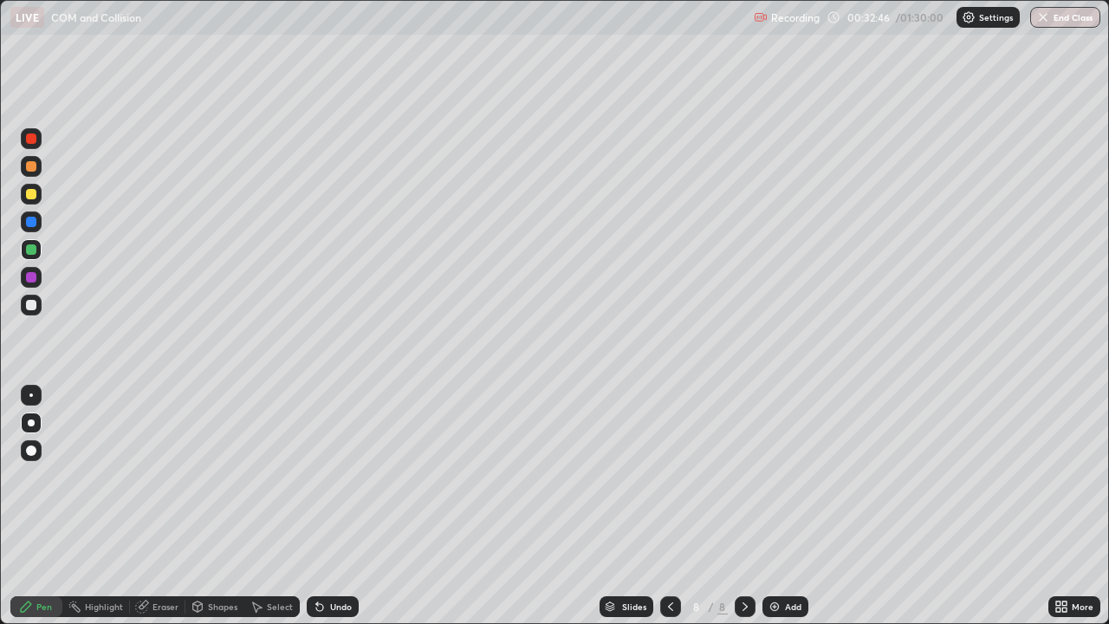
click at [29, 304] on div at bounding box center [31, 305] width 10 height 10
click at [23, 164] on div at bounding box center [31, 166] width 21 height 21
click at [777, 506] on img at bounding box center [775, 607] width 14 height 14
click at [32, 166] on div at bounding box center [31, 166] width 10 height 10
click at [32, 305] on div at bounding box center [31, 305] width 10 height 10
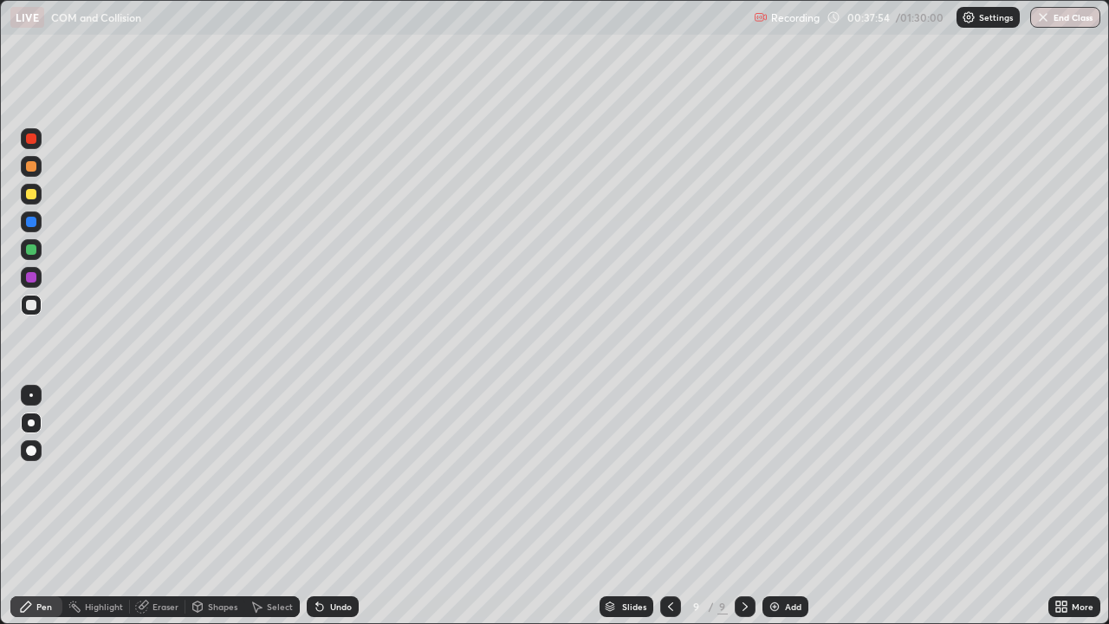
click at [40, 194] on div at bounding box center [31, 194] width 21 height 21
click at [316, 506] on icon at bounding box center [319, 607] width 7 height 7
click at [36, 301] on div at bounding box center [31, 305] width 21 height 21
click at [31, 140] on div at bounding box center [31, 138] width 10 height 10
click at [34, 166] on div at bounding box center [31, 166] width 10 height 10
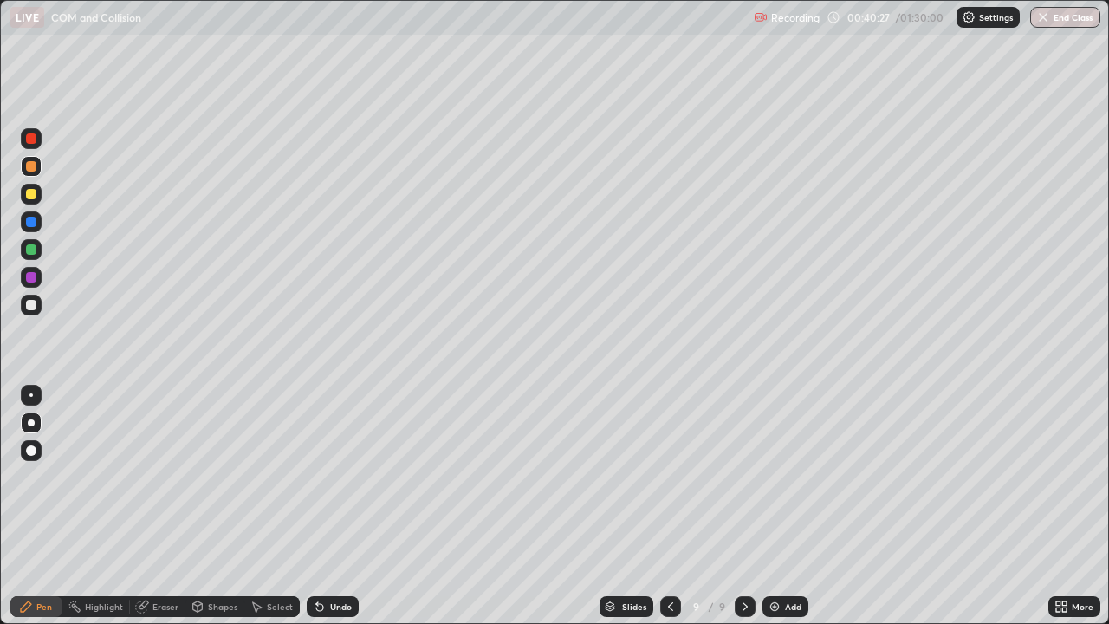
click at [29, 252] on div at bounding box center [31, 249] width 10 height 10
click at [316, 506] on icon at bounding box center [319, 607] width 7 height 7
click at [320, 506] on icon at bounding box center [319, 607] width 7 height 7
click at [26, 165] on div at bounding box center [31, 166] width 10 height 10
click at [34, 258] on div at bounding box center [31, 249] width 21 height 21
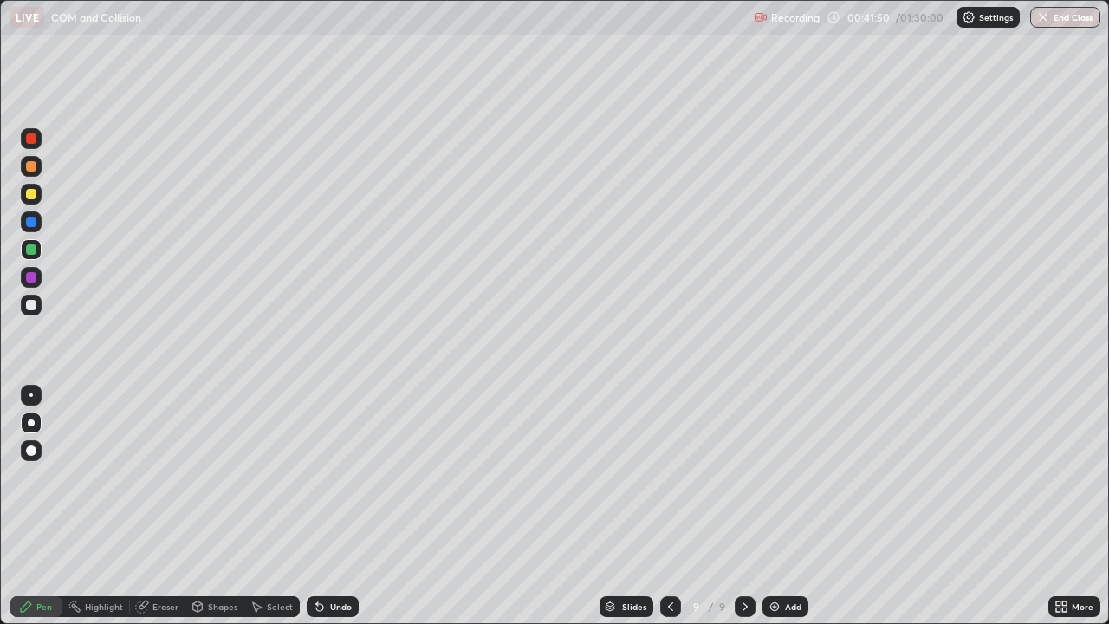
click at [325, 506] on div "Undo" at bounding box center [333, 606] width 52 height 21
click at [316, 506] on icon at bounding box center [317, 603] width 2 height 2
click at [324, 506] on div "Undo" at bounding box center [333, 606] width 52 height 21
click at [317, 506] on div "Undo" at bounding box center [333, 606] width 52 height 21
click at [276, 506] on div "Select" at bounding box center [271, 606] width 55 height 21
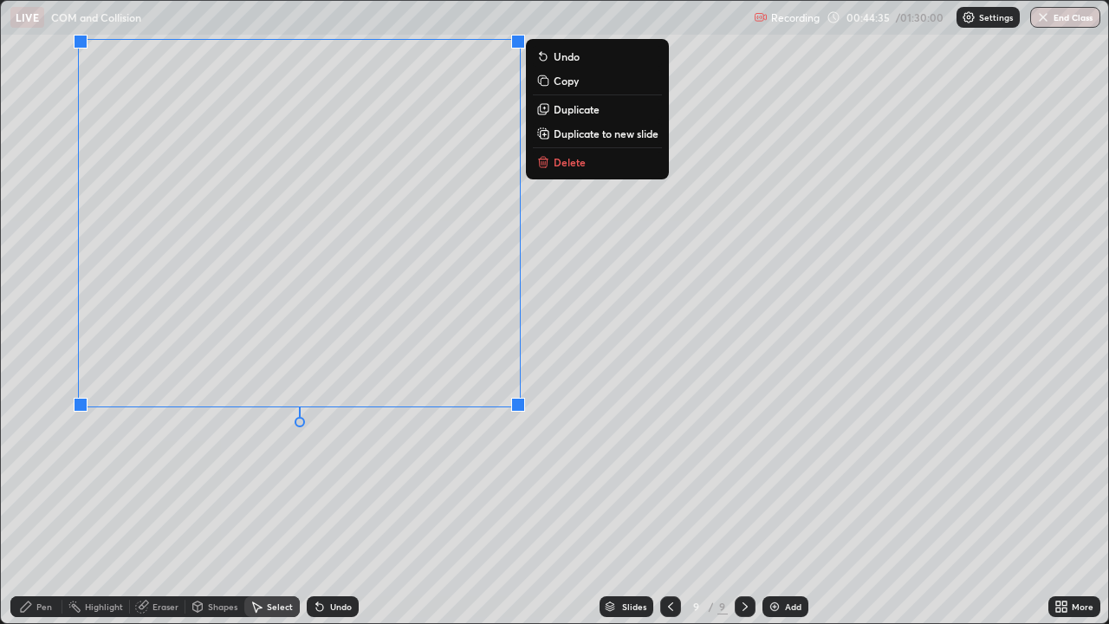
click at [585, 137] on p "Duplicate to new slide" at bounding box center [606, 134] width 105 height 14
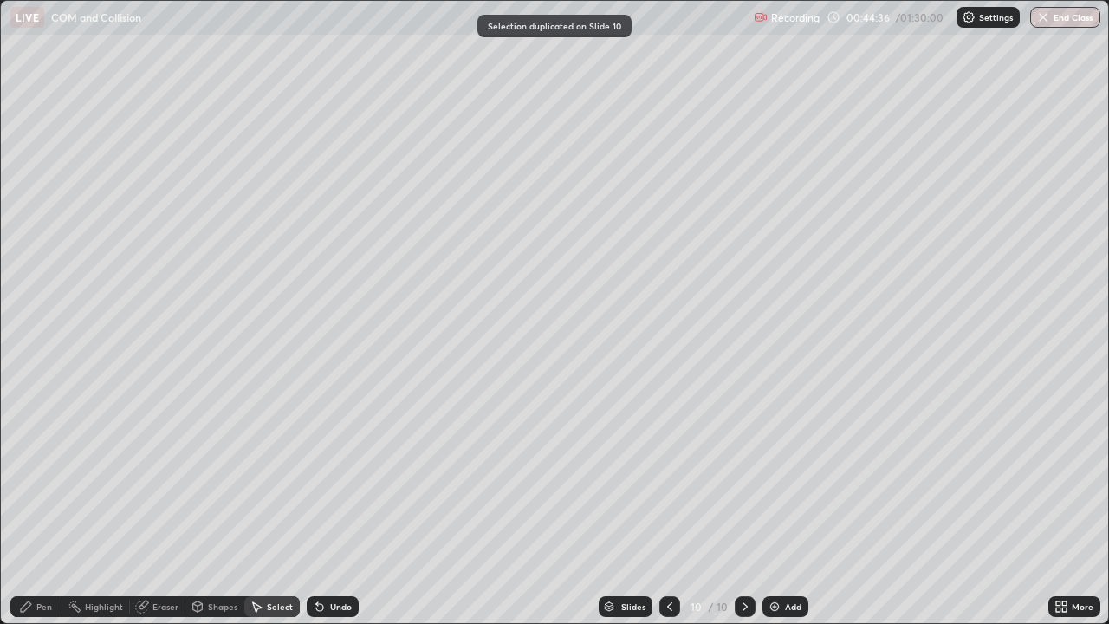
click at [37, 506] on div "Pen" at bounding box center [36, 606] width 52 height 21
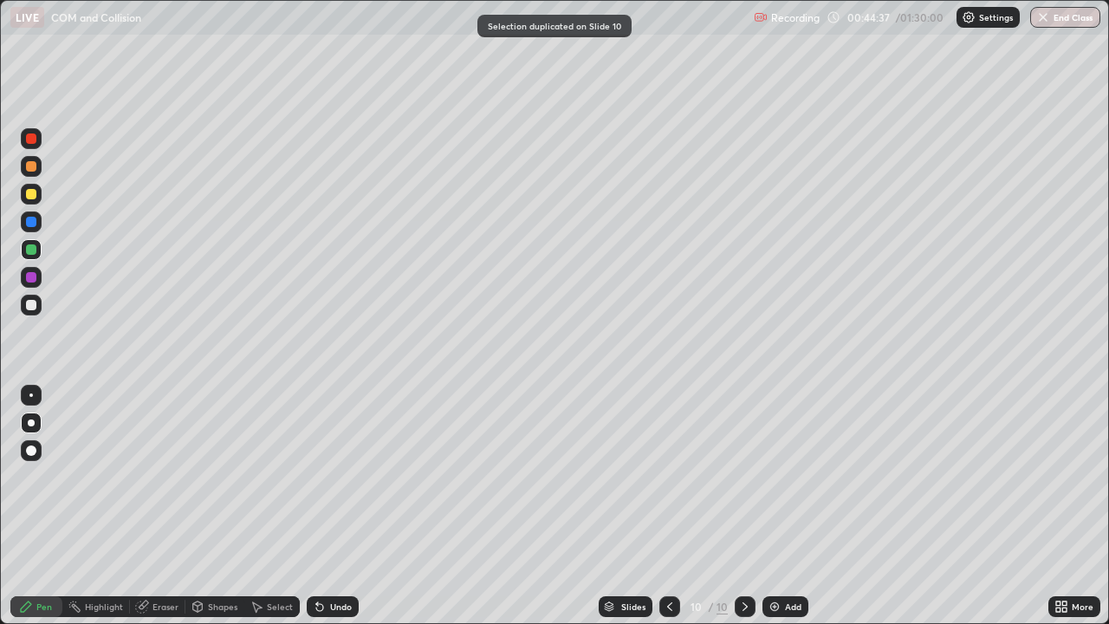
click at [39, 244] on div at bounding box center [31, 249] width 21 height 21
click at [668, 506] on icon at bounding box center [670, 607] width 14 height 14
click at [748, 506] on div at bounding box center [745, 606] width 21 height 21
click at [669, 506] on icon at bounding box center [670, 607] width 14 height 14
click at [744, 506] on icon at bounding box center [745, 607] width 14 height 14
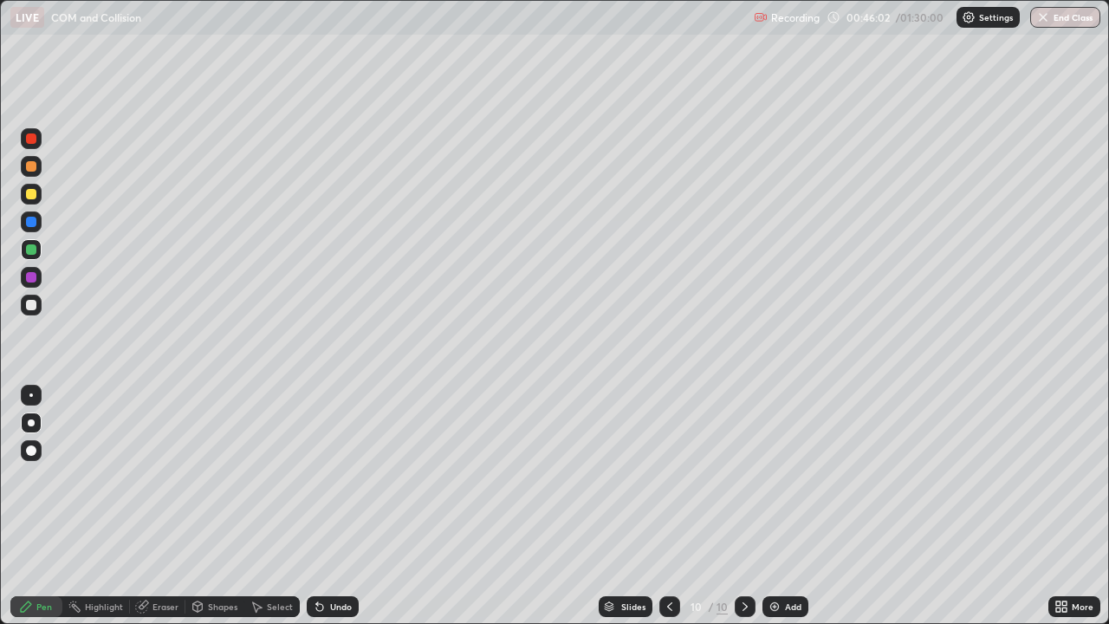
click at [165, 506] on div "Eraser" at bounding box center [166, 606] width 26 height 9
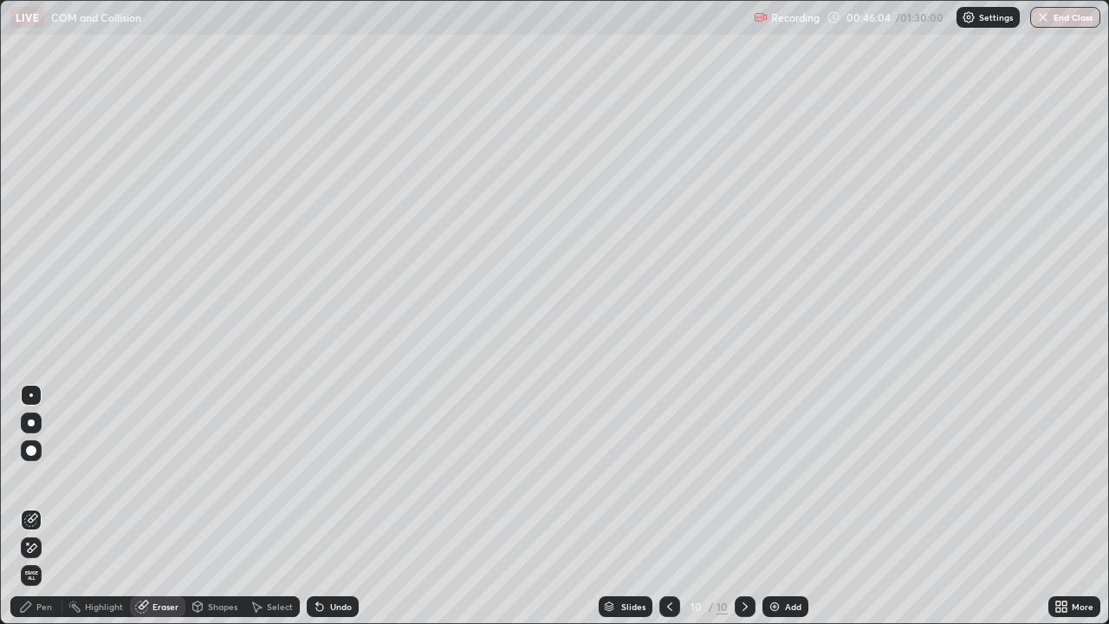
click at [38, 506] on div "Pen" at bounding box center [44, 606] width 16 height 9
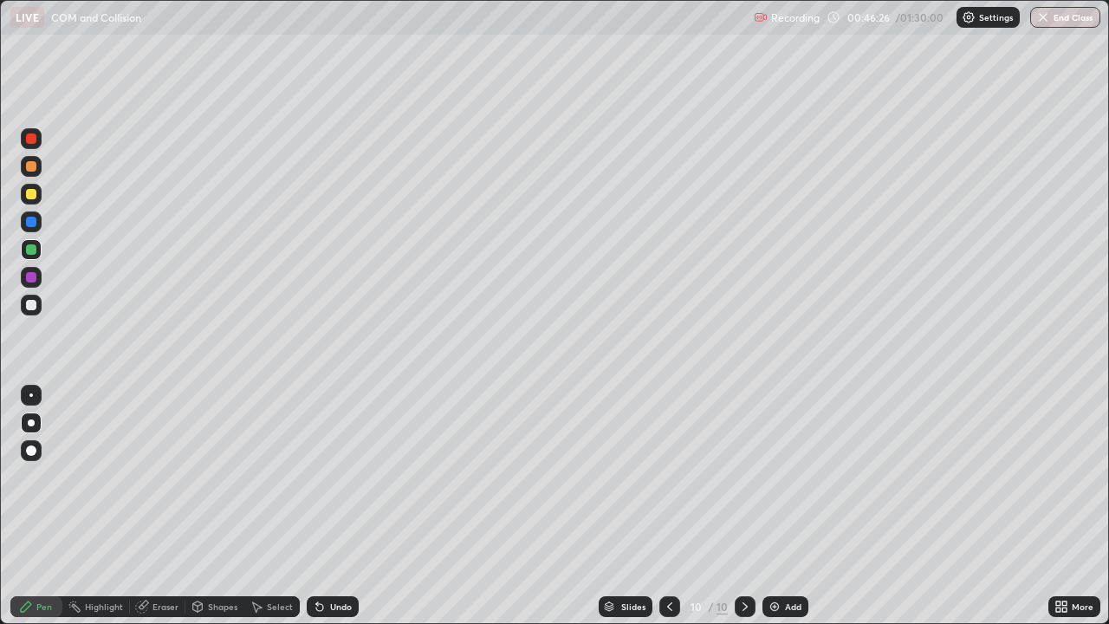
click at [668, 506] on icon at bounding box center [670, 607] width 14 height 14
click at [748, 506] on div at bounding box center [745, 606] width 21 height 35
click at [667, 506] on div at bounding box center [670, 606] width 21 height 21
click at [745, 506] on icon at bounding box center [745, 606] width 5 height 9
click at [752, 506] on div at bounding box center [745, 606] width 21 height 21
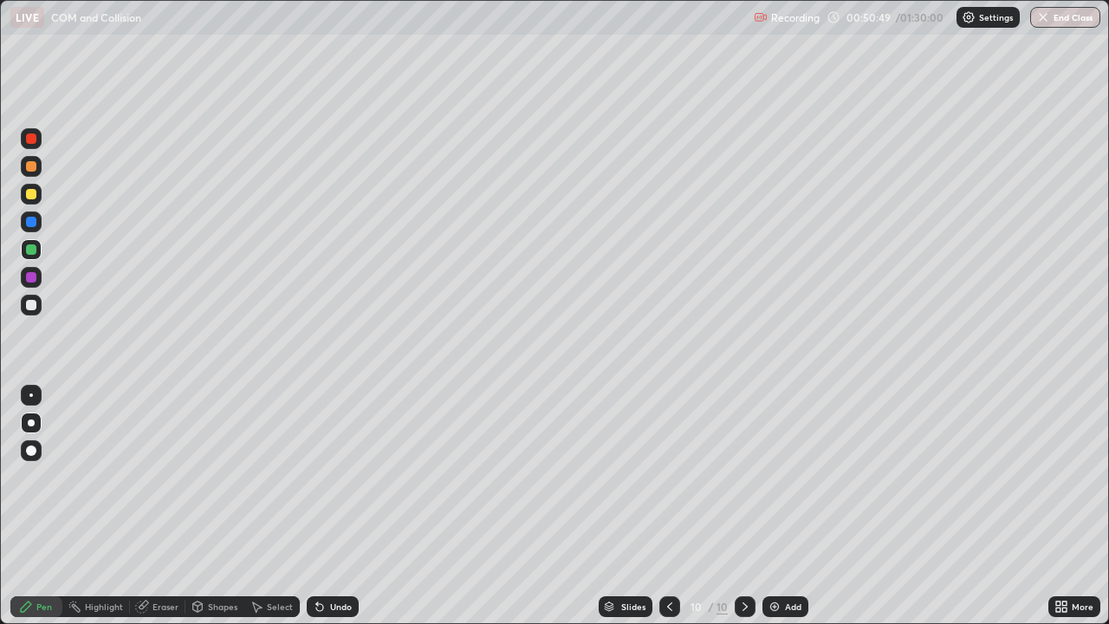
click at [789, 506] on div "Add" at bounding box center [793, 606] width 16 height 9
click at [32, 250] on div at bounding box center [31, 249] width 10 height 10
click at [30, 311] on div at bounding box center [31, 305] width 21 height 21
click at [32, 198] on div at bounding box center [31, 194] width 10 height 10
click at [33, 166] on div at bounding box center [31, 166] width 10 height 10
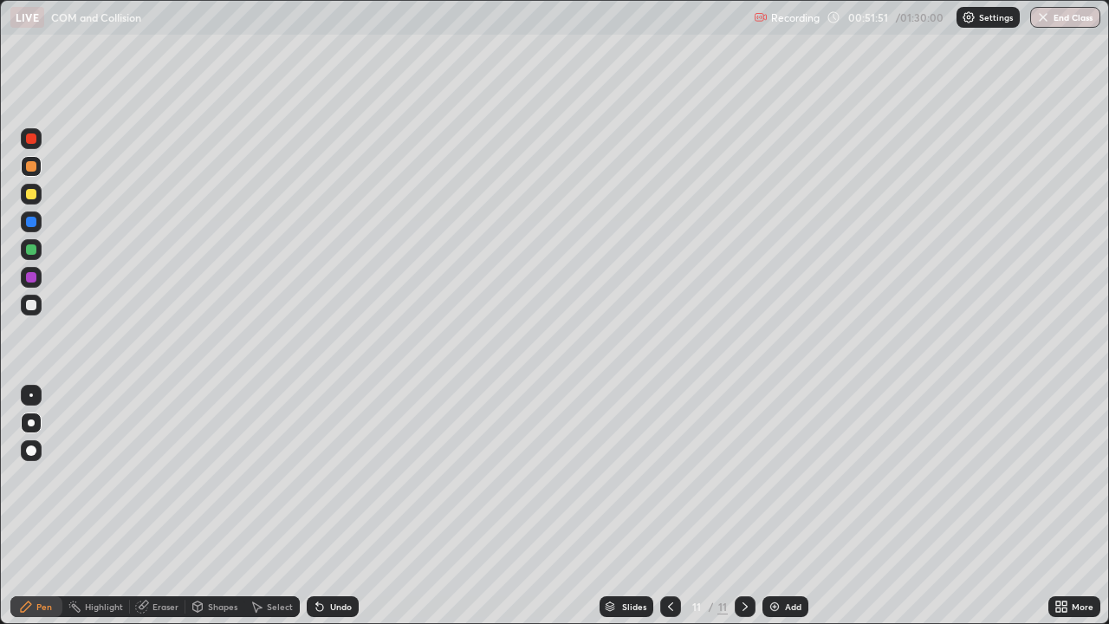
click at [29, 145] on div at bounding box center [31, 138] width 21 height 21
click at [30, 248] on div at bounding box center [31, 249] width 10 height 10
click at [32, 194] on div at bounding box center [31, 194] width 10 height 10
click at [27, 166] on div at bounding box center [31, 166] width 10 height 10
click at [38, 138] on div at bounding box center [31, 138] width 21 height 21
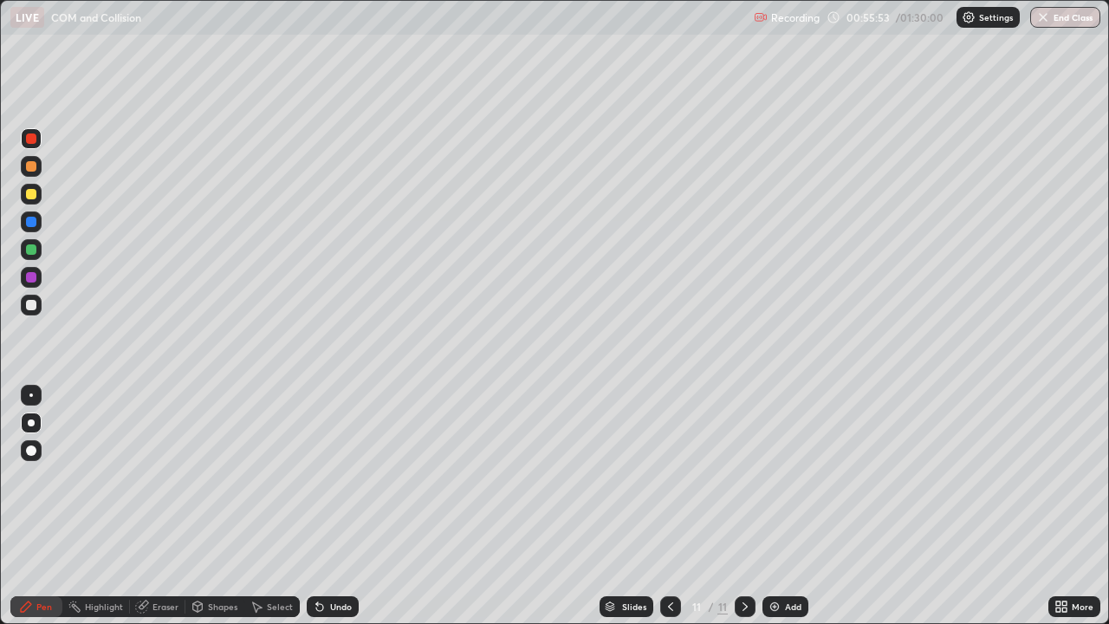
click at [36, 192] on div at bounding box center [31, 194] width 10 height 10
click at [775, 506] on img at bounding box center [775, 607] width 14 height 14
click at [25, 175] on div at bounding box center [31, 166] width 21 height 21
click at [175, 91] on button "Undo" at bounding box center [195, 100] width 50 height 21
click at [317, 506] on icon at bounding box center [319, 607] width 7 height 7
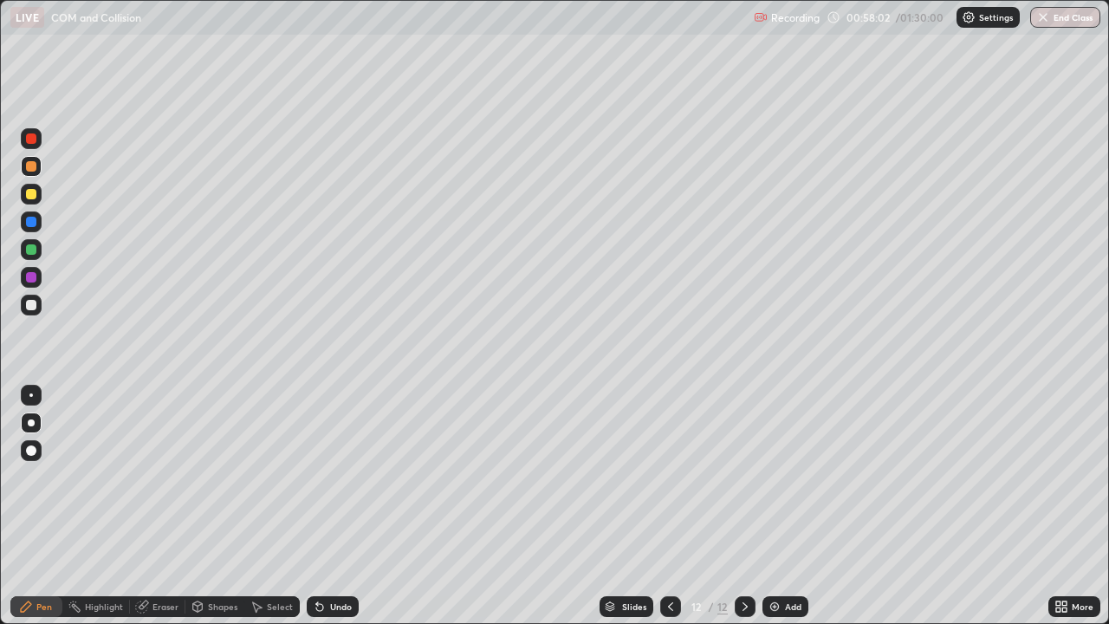
click at [318, 506] on icon at bounding box center [319, 607] width 7 height 7
click at [31, 306] on div at bounding box center [31, 305] width 10 height 10
click at [32, 165] on div at bounding box center [31, 166] width 10 height 10
click at [30, 305] on div at bounding box center [31, 305] width 10 height 10
click at [31, 197] on div at bounding box center [31, 194] width 10 height 10
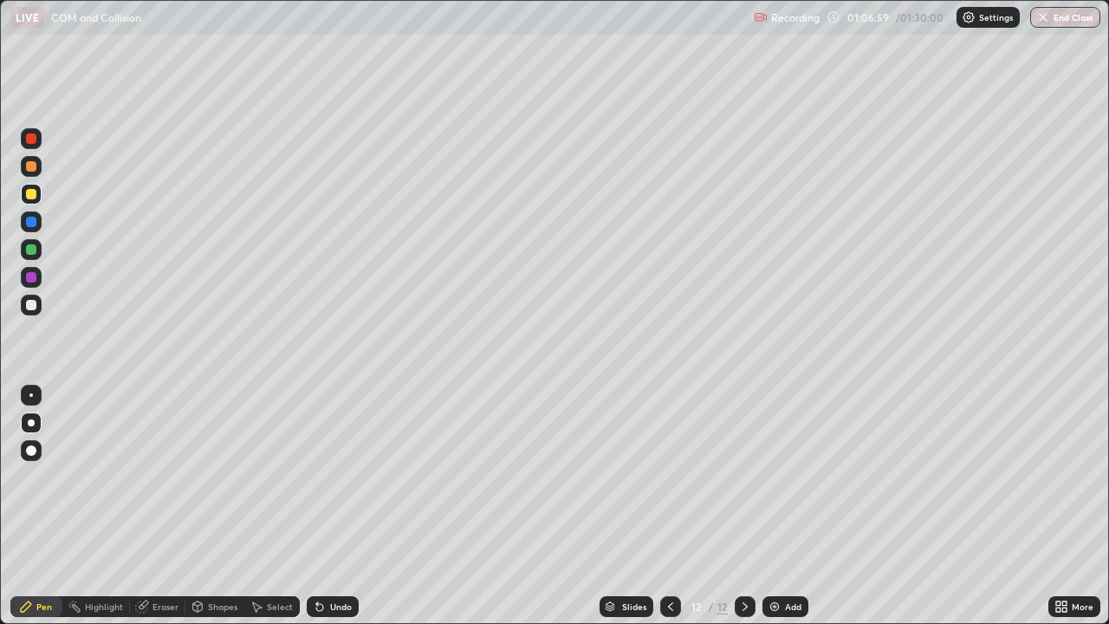
click at [32, 140] on div at bounding box center [31, 138] width 10 height 10
click at [30, 196] on div at bounding box center [31, 194] width 10 height 10
click at [29, 170] on div at bounding box center [31, 166] width 10 height 10
click at [30, 192] on div at bounding box center [31, 194] width 10 height 10
click at [316, 506] on icon at bounding box center [317, 603] width 2 height 2
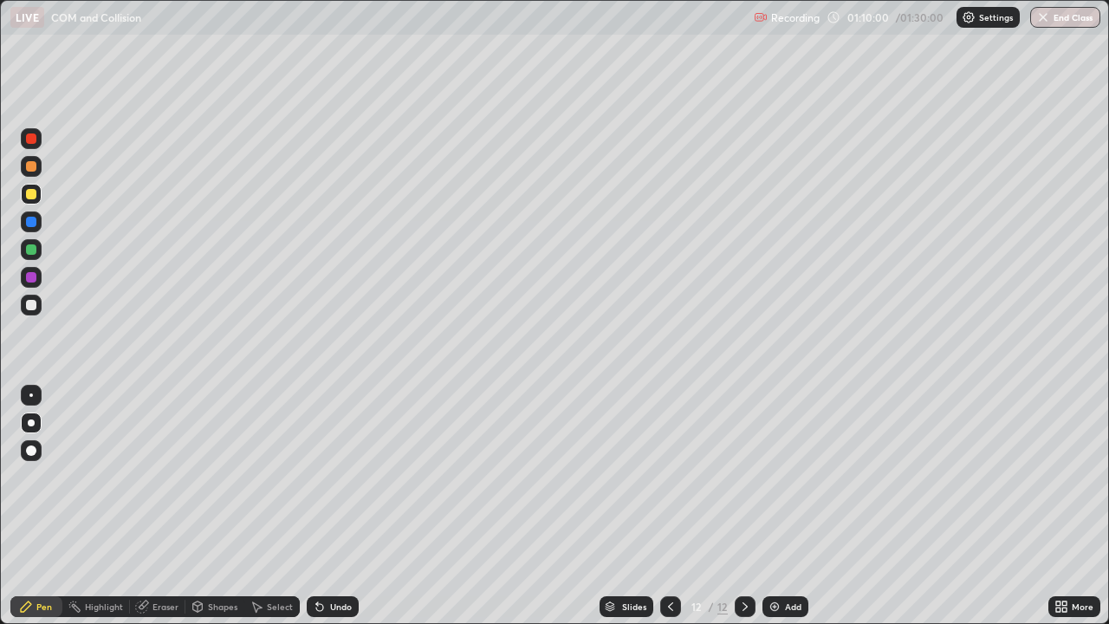
click at [29, 304] on div at bounding box center [31, 305] width 10 height 10
click at [324, 506] on div "Undo" at bounding box center [333, 606] width 52 height 21
click at [32, 140] on div at bounding box center [31, 138] width 10 height 10
click at [33, 304] on div at bounding box center [31, 305] width 10 height 10
click at [38, 194] on div at bounding box center [31, 194] width 21 height 21
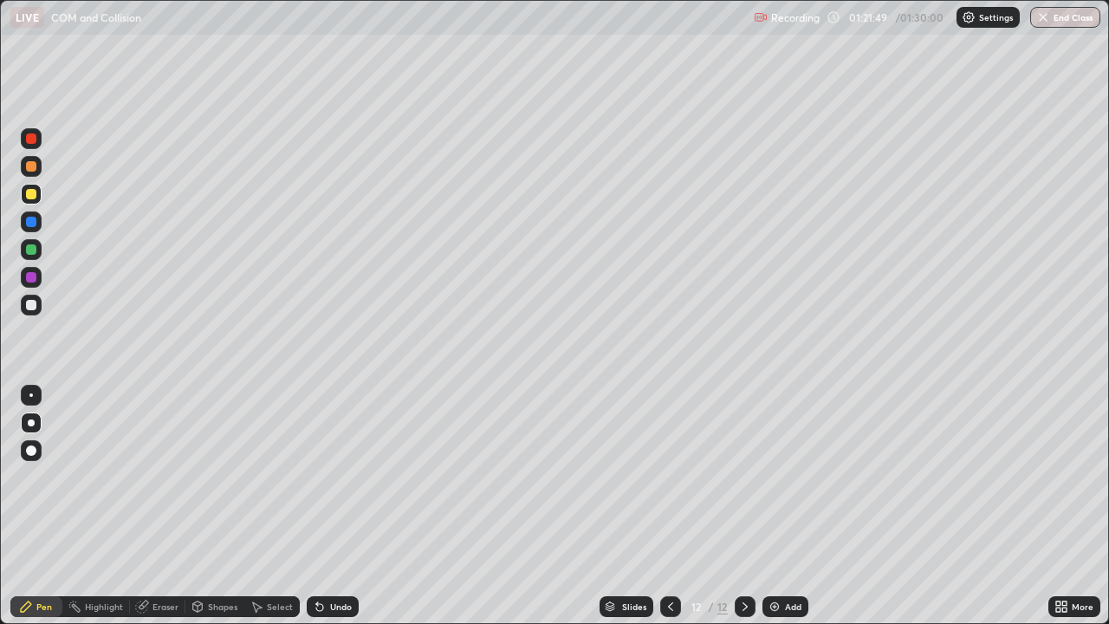
click at [1072, 16] on button "End Class" at bounding box center [1066, 17] width 70 height 21
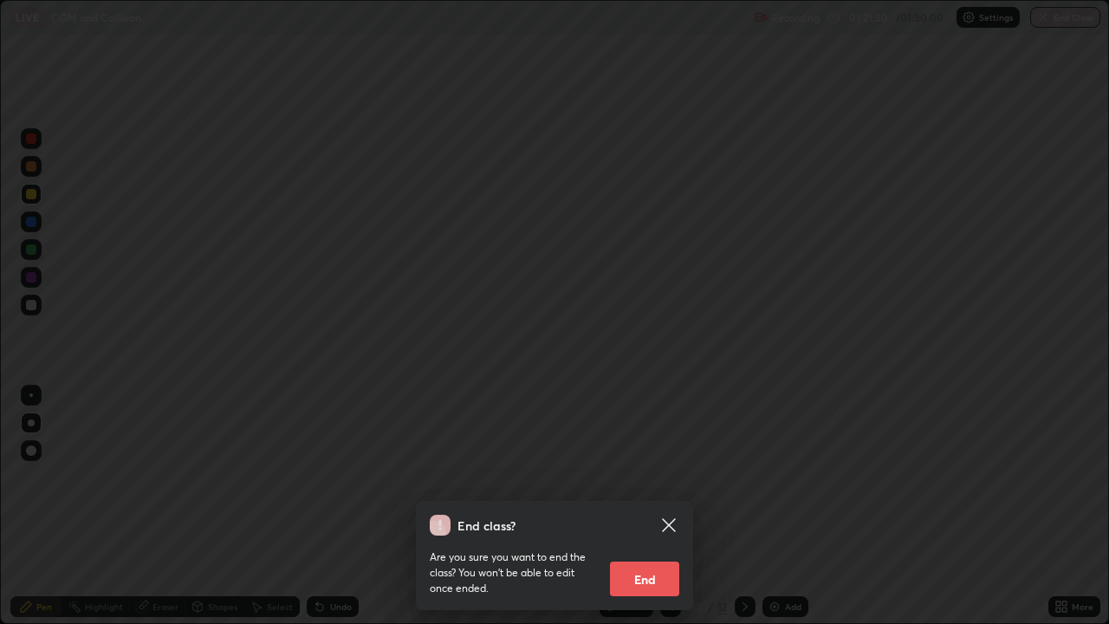
click at [631, 506] on button "End" at bounding box center [644, 579] width 69 height 35
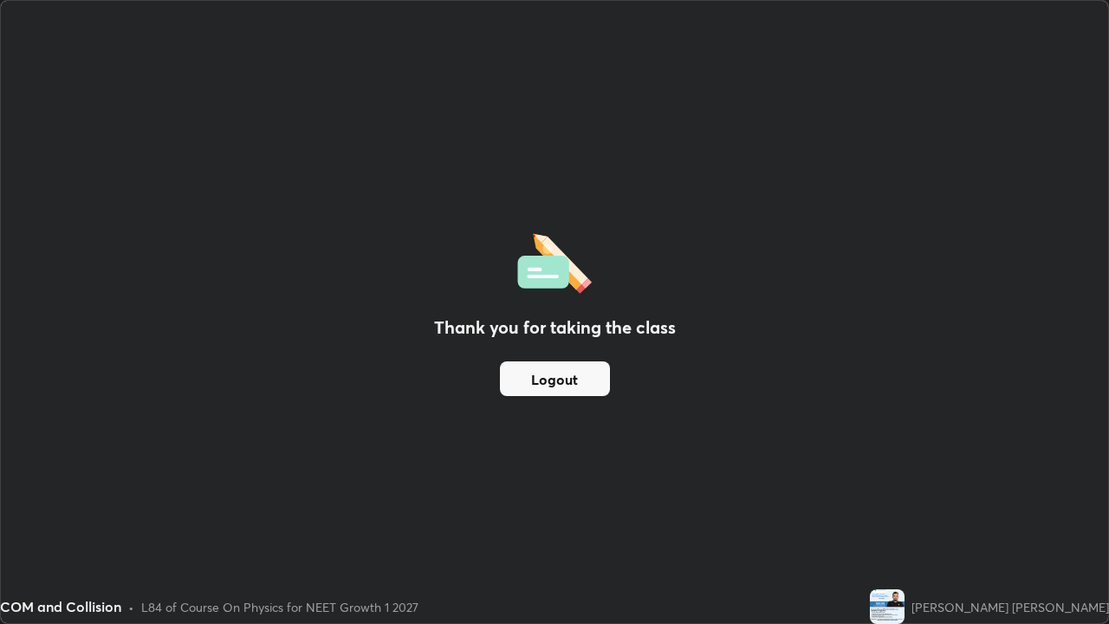
click at [572, 372] on button "Logout" at bounding box center [555, 378] width 110 height 35
click at [571, 379] on button "Logout" at bounding box center [555, 378] width 110 height 35
